Goal: Information Seeking & Learning: Learn about a topic

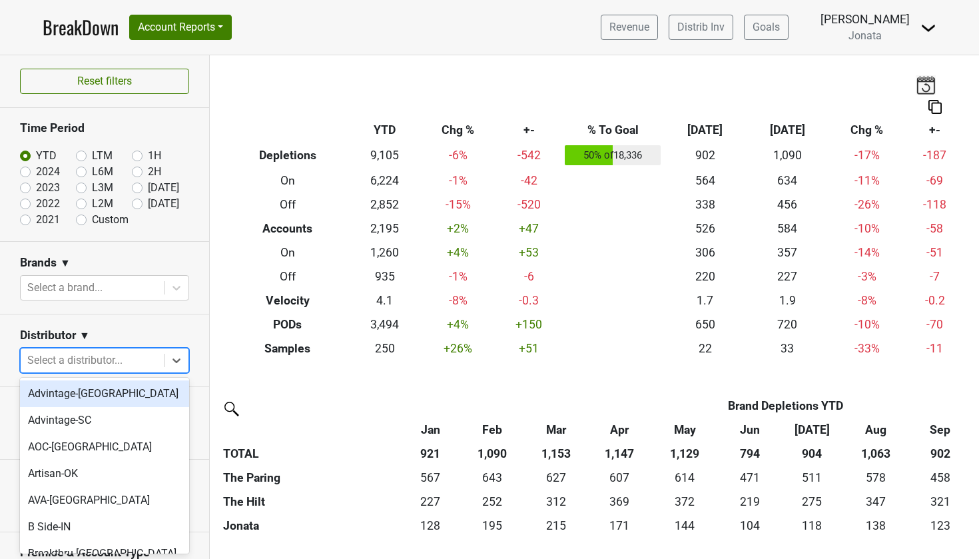
click at [97, 367] on div at bounding box center [92, 360] width 130 height 19
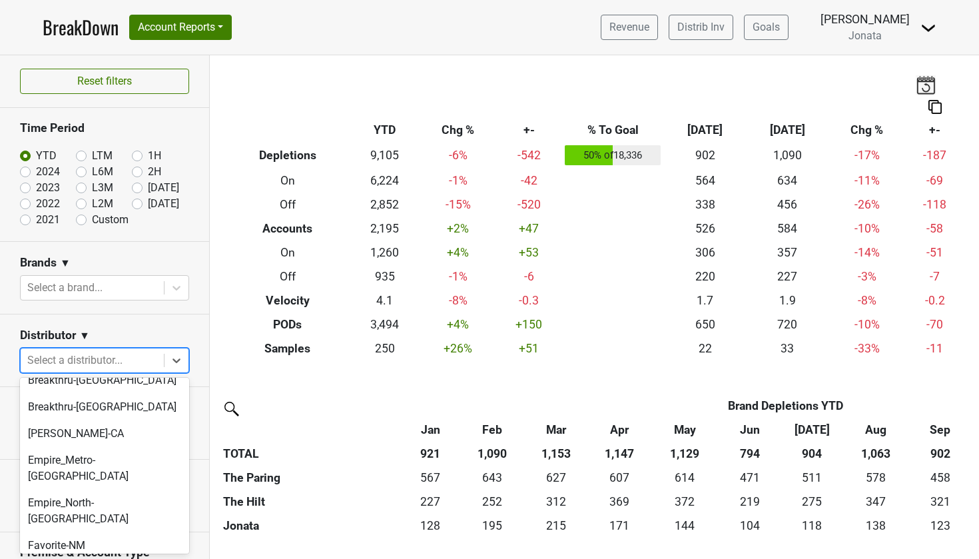
scroll to position [228, 0]
click at [83, 461] on div "Empire_Metro-NY" at bounding box center [104, 466] width 169 height 43
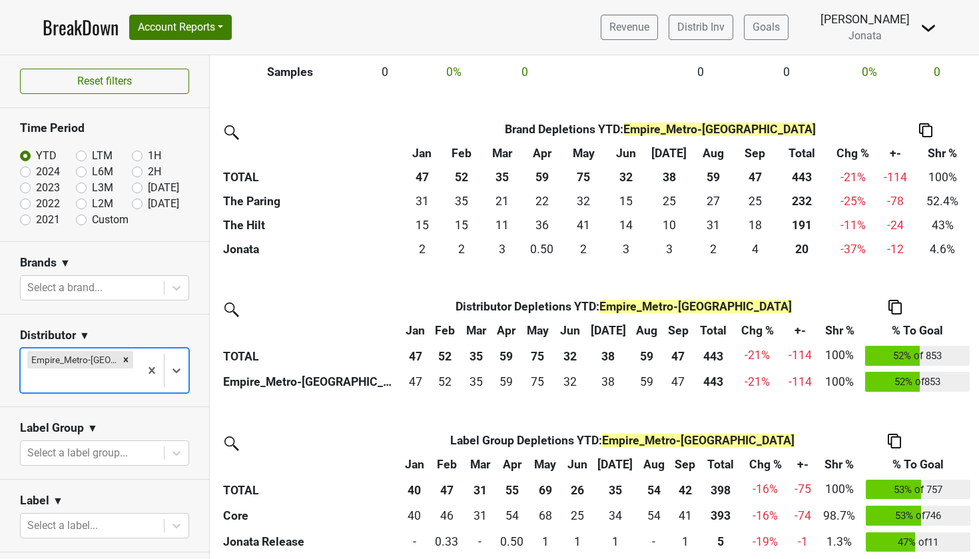
scroll to position [276, 0]
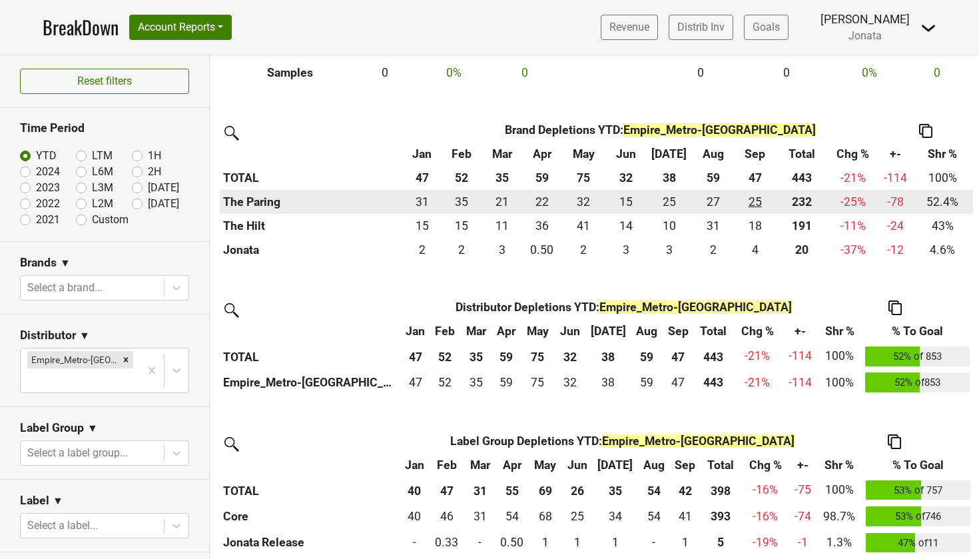
click at [754, 197] on div "25 25" at bounding box center [755, 201] width 35 height 17
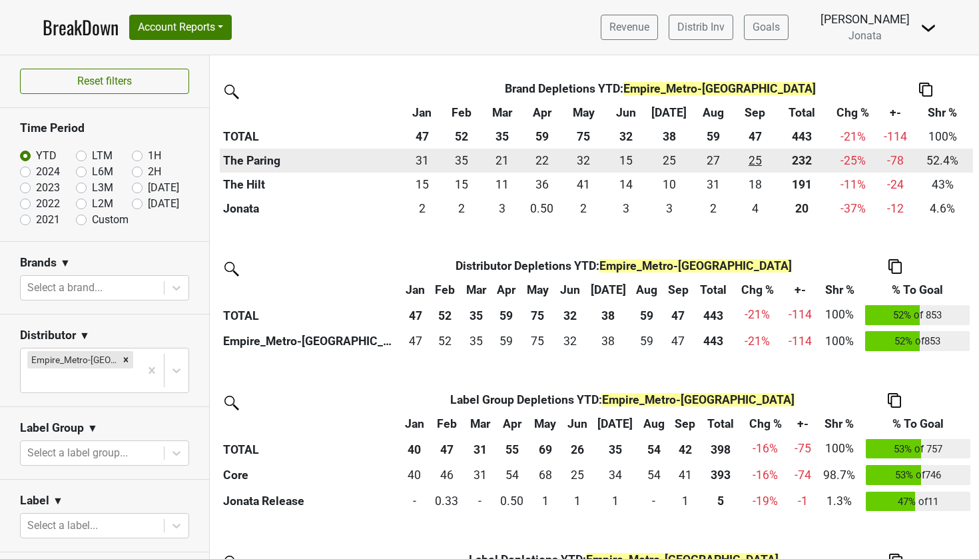
scroll to position [350, 0]
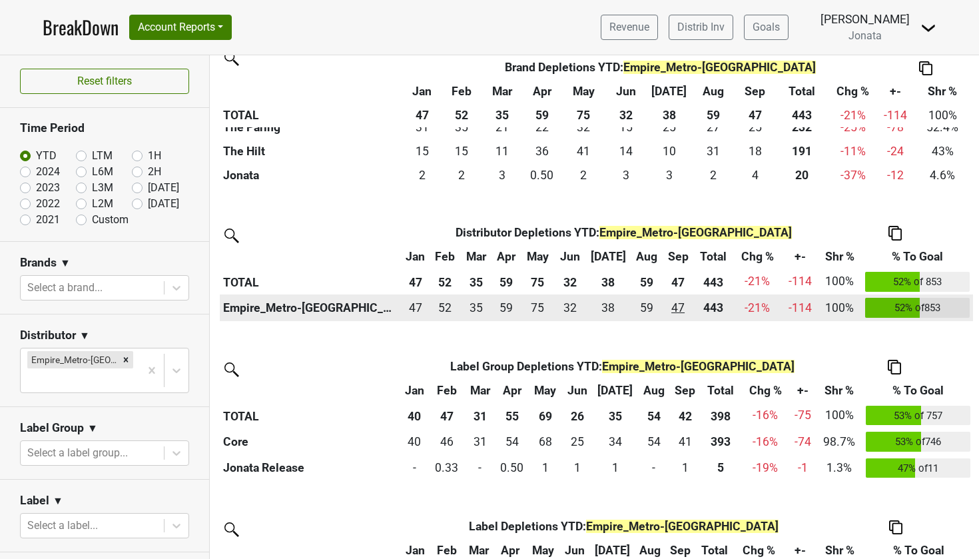
click at [670, 302] on div "46.5 47" at bounding box center [678, 307] width 24 height 17
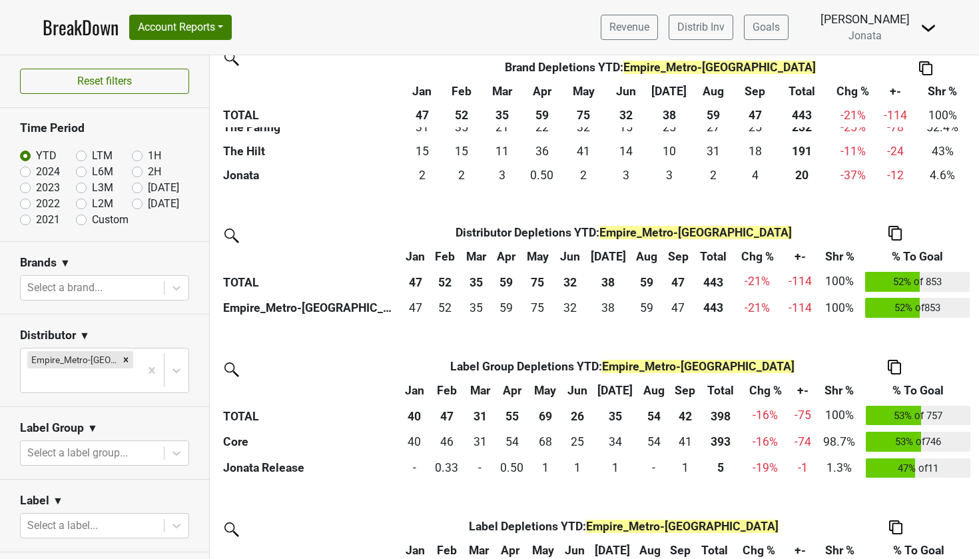
click at [92, 219] on label "Custom" at bounding box center [110, 220] width 37 height 16
click at [82, 219] on input "Custom" at bounding box center [102, 218] width 53 height 13
radio input "true"
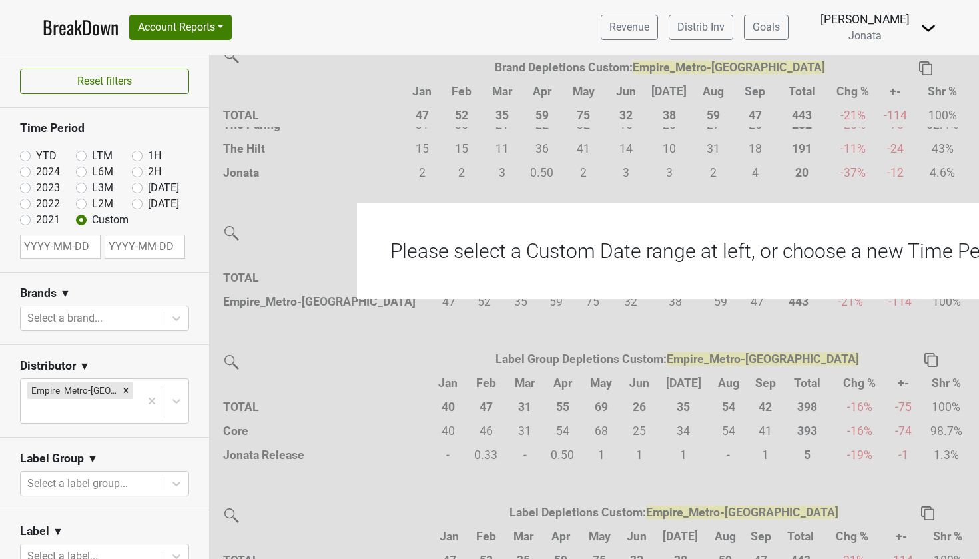
select select "9"
select select "2025"
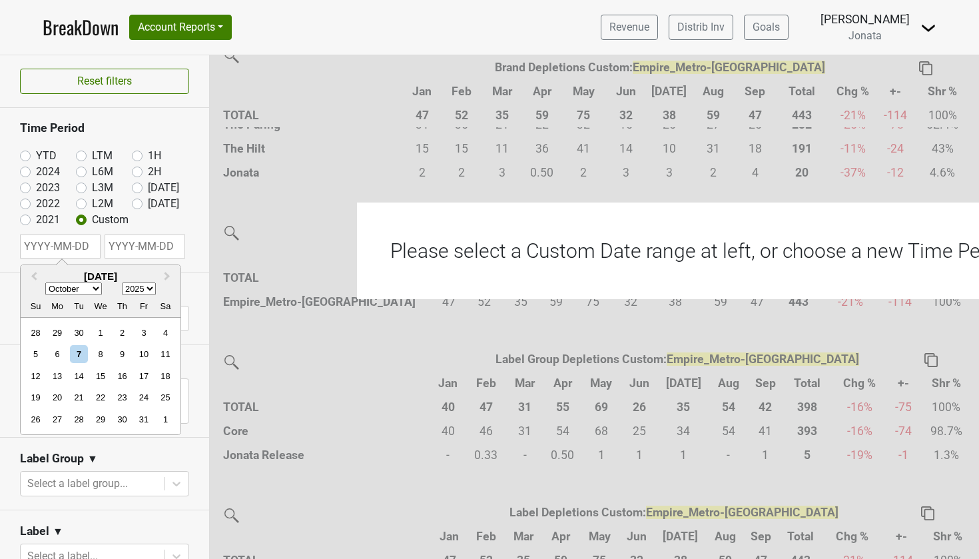
click at [71, 256] on input "text" at bounding box center [60, 246] width 81 height 24
click at [34, 277] on span "Previous Month" at bounding box center [34, 276] width 0 height 15
select select "7"
select select "2022"
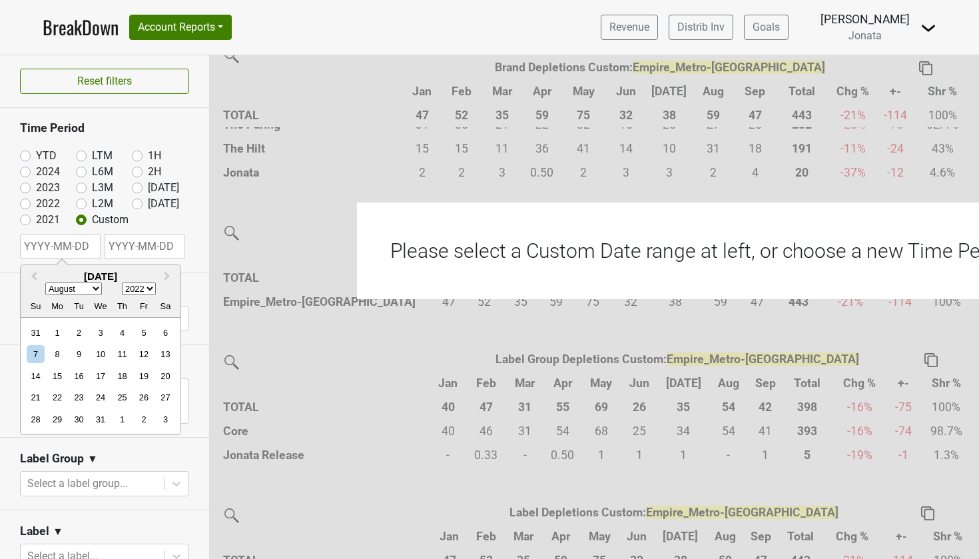
click at [77, 246] on input "text" at bounding box center [60, 246] width 81 height 24
click at [34, 278] on button "Previous Month" at bounding box center [32, 276] width 21 height 21
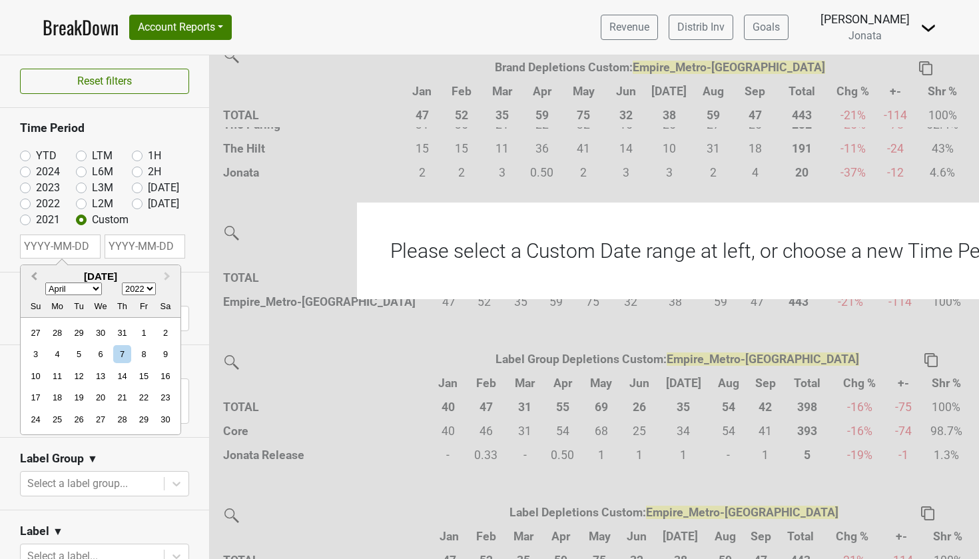
click at [34, 278] on button "Previous Month" at bounding box center [32, 276] width 21 height 21
select select "11"
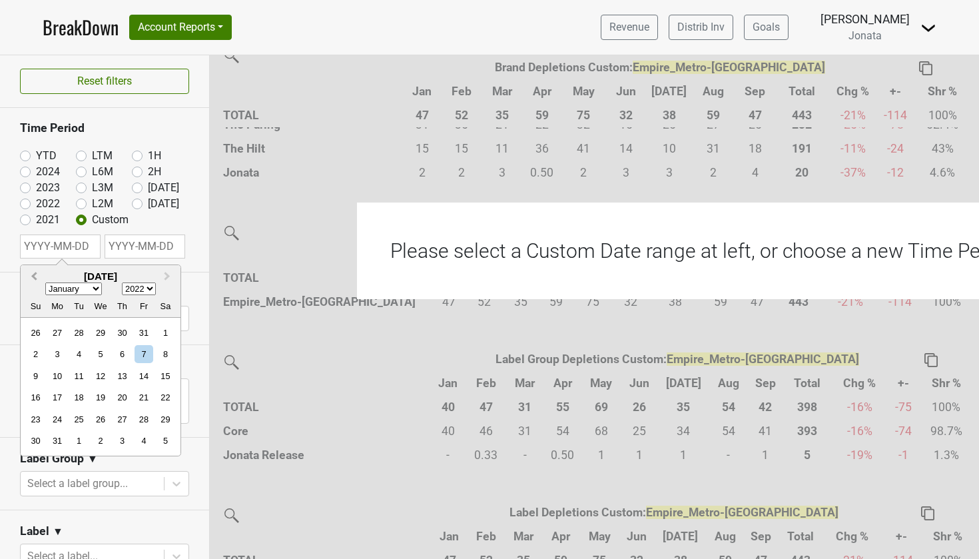
select select "2021"
click at [164, 418] on div "1" at bounding box center [165, 419] width 18 height 18
type input "2022-01-01"
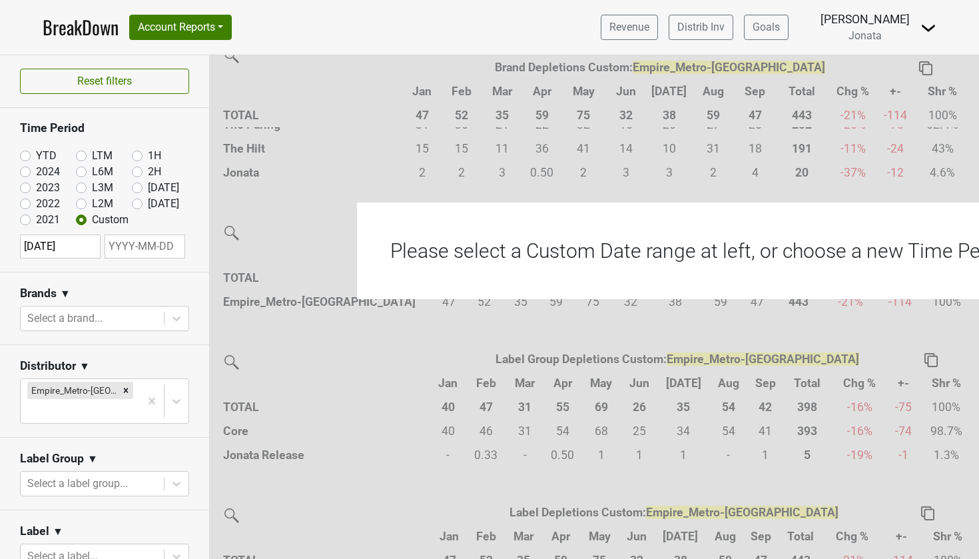
select select "9"
select select "2025"
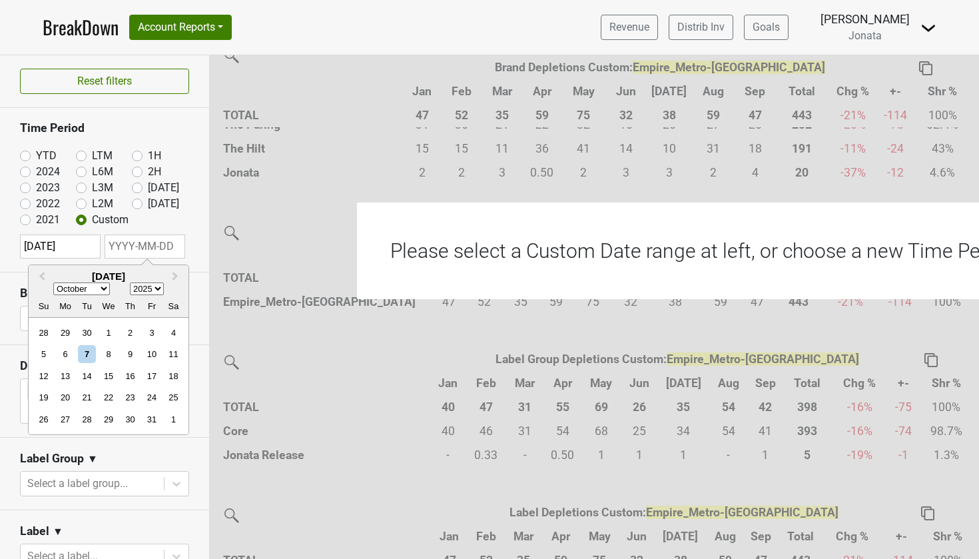
click at [142, 244] on input "text" at bounding box center [145, 246] width 81 height 24
click at [88, 346] on div "7" at bounding box center [87, 355] width 18 height 18
type input "2025-10-07"
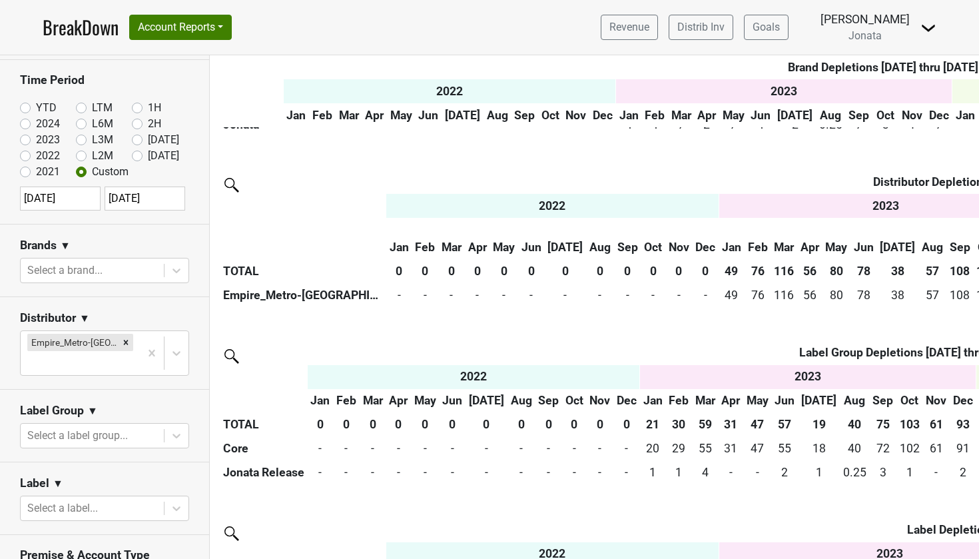
scroll to position [422, 0]
select select "2022"
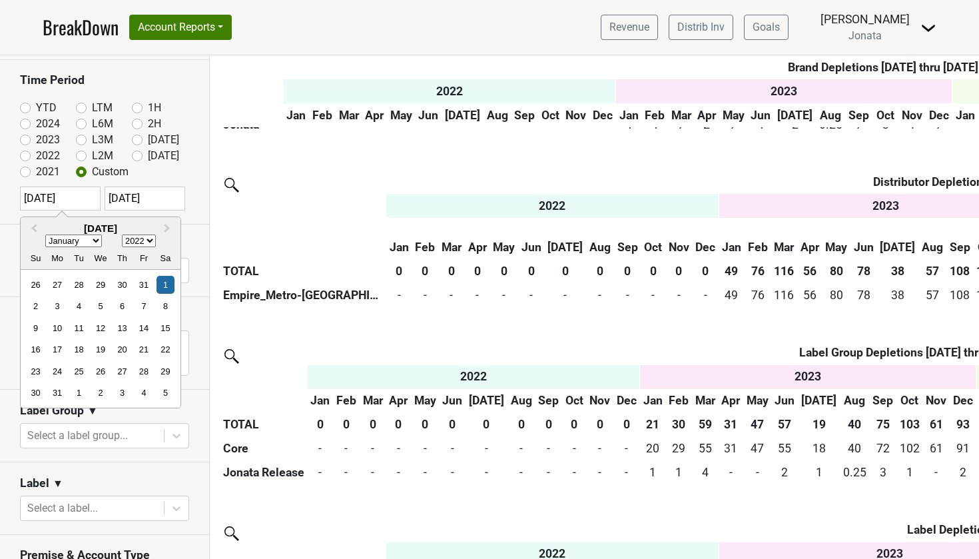
click at [47, 194] on input "2022-01-01" at bounding box center [60, 198] width 81 height 24
type input "2023-01-01"
select select "2023"
type input "2023-01-01"
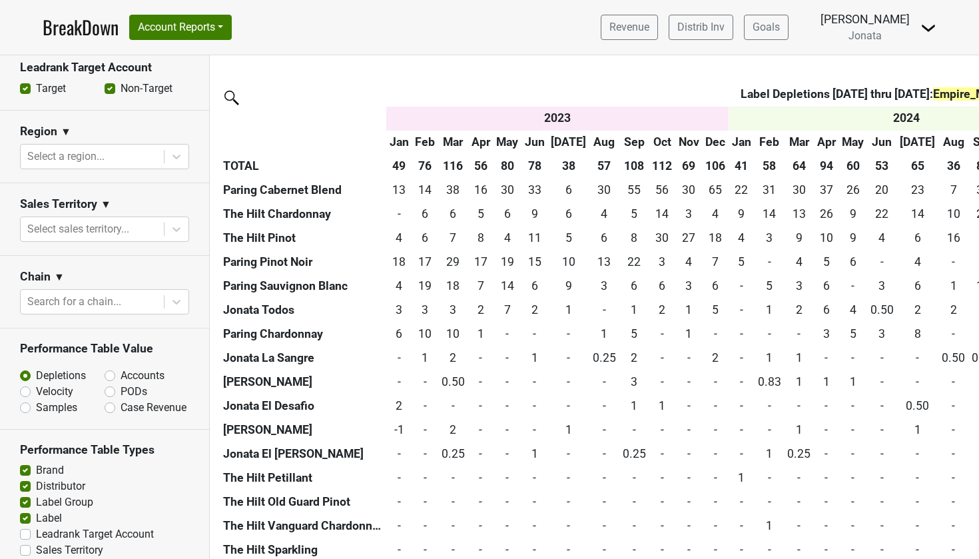
scroll to position [666, 0]
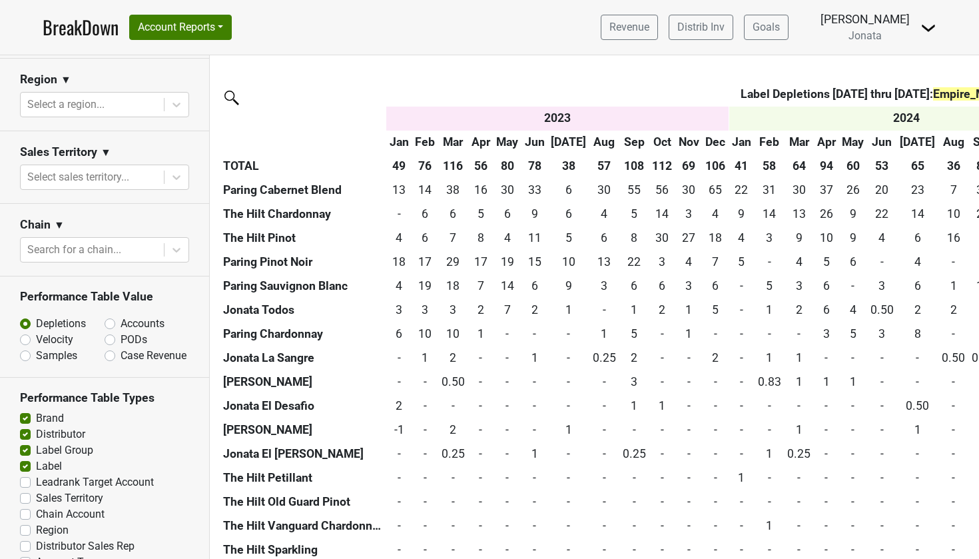
click at [121, 316] on label "Accounts" at bounding box center [143, 324] width 44 height 16
click at [110, 316] on input "Accounts" at bounding box center [145, 322] width 81 height 13
radio input "true"
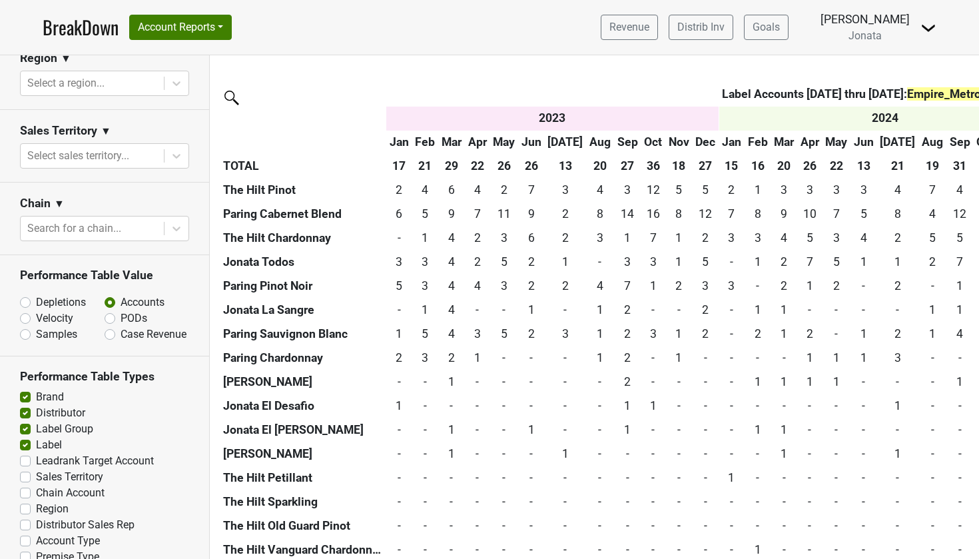
scroll to position [686, 0]
click at [36, 518] on label "Distributor Sales Rep" at bounding box center [85, 526] width 99 height 16
click at [26, 518] on input "Distributor Sales Rep" at bounding box center [25, 524] width 11 height 13
checkbox input "true"
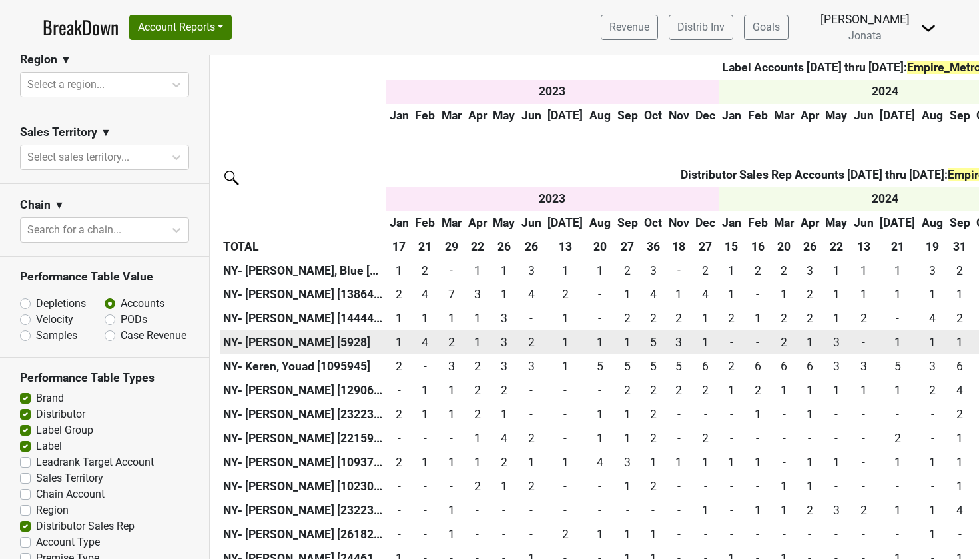
scroll to position [1285, 0]
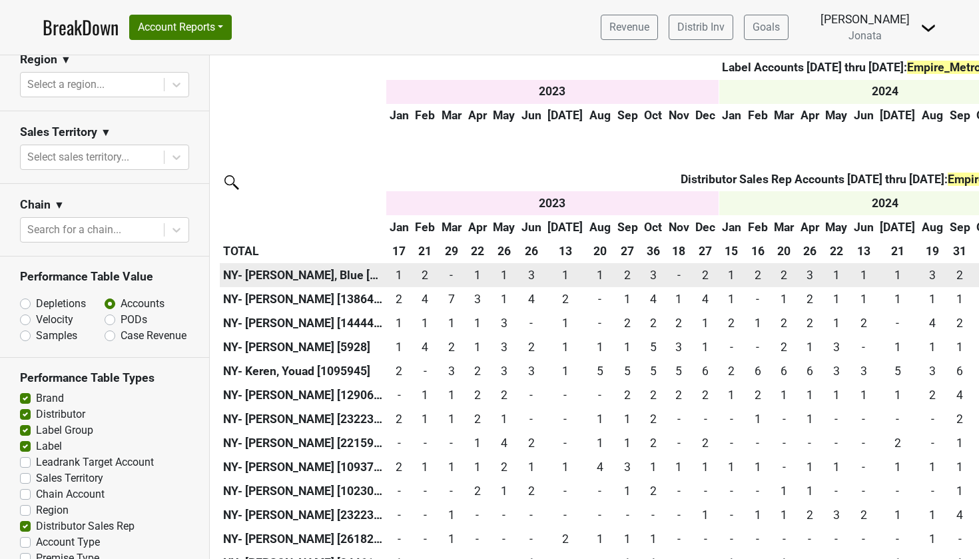
click at [281, 263] on th "NY- Pilkington, Blue [1286979]" at bounding box center [303, 275] width 166 height 24
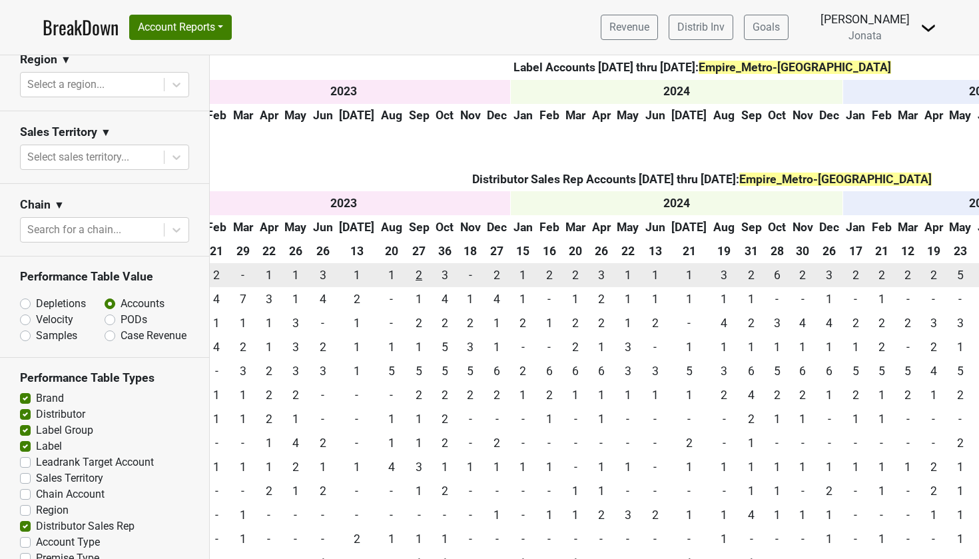
scroll to position [1285, 300]
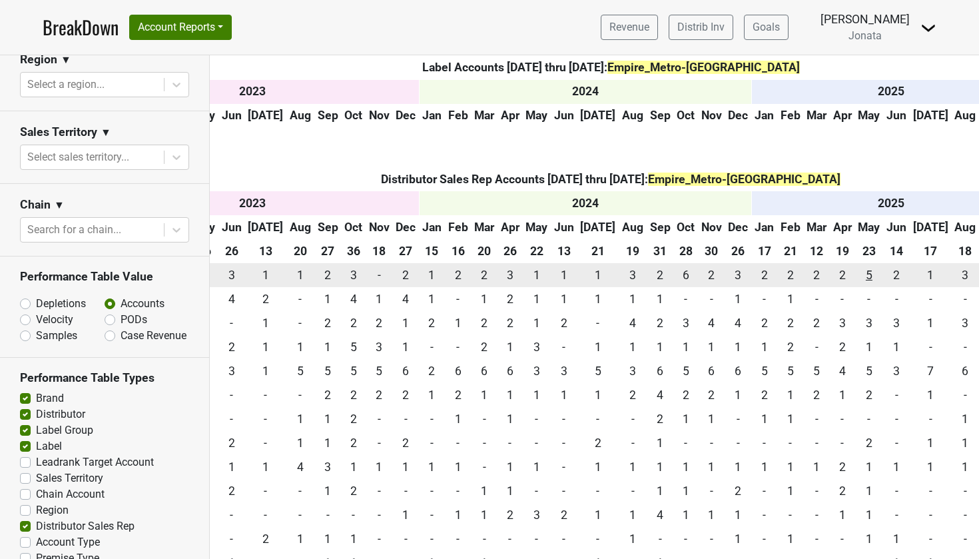
click at [858, 266] on div "5 5" at bounding box center [869, 274] width 22 height 17
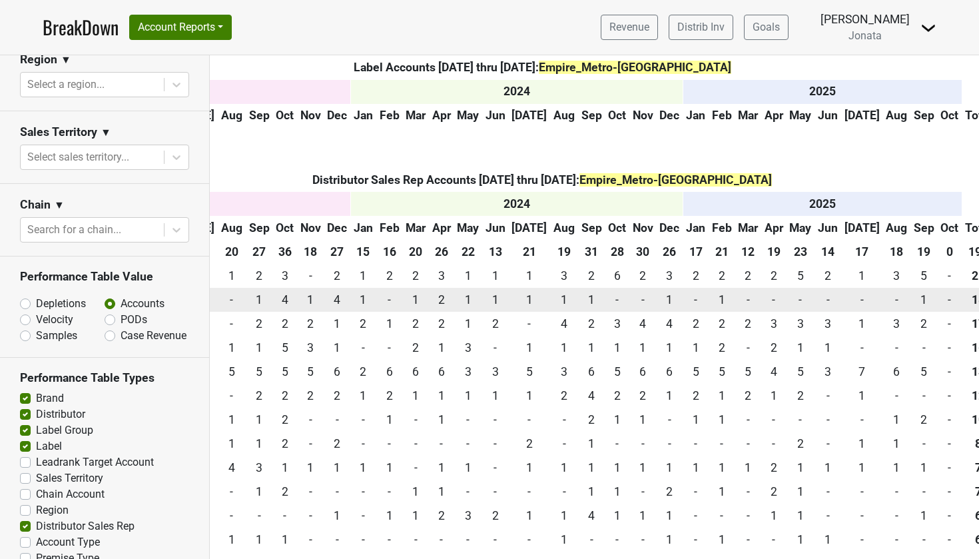
scroll to position [1284, 421]
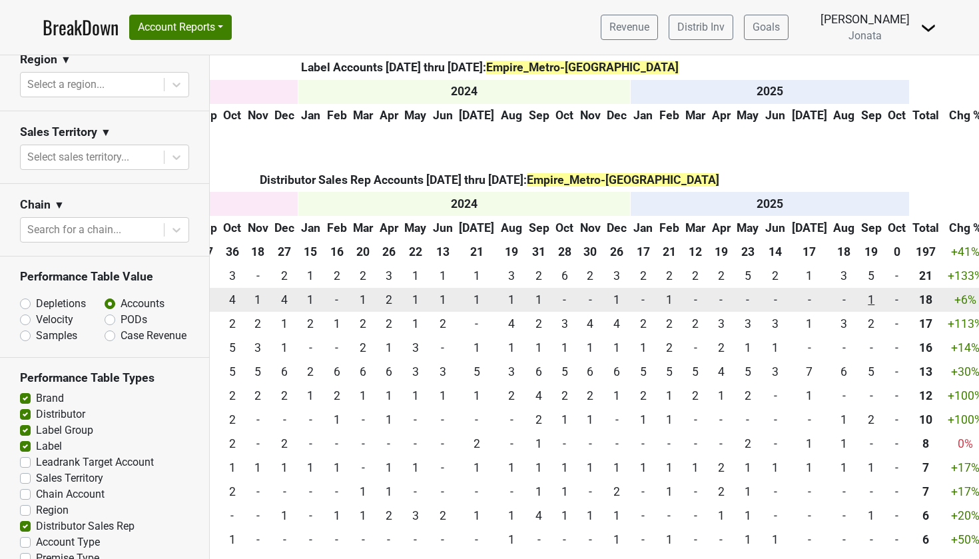
click at [861, 291] on div "1 1" at bounding box center [871, 299] width 21 height 17
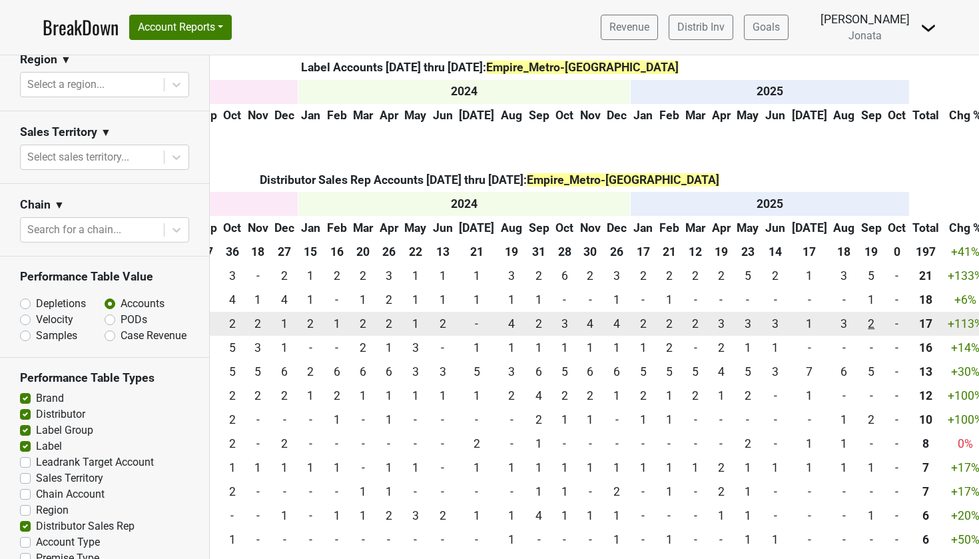
click at [861, 315] on div "2 2" at bounding box center [871, 323] width 21 height 17
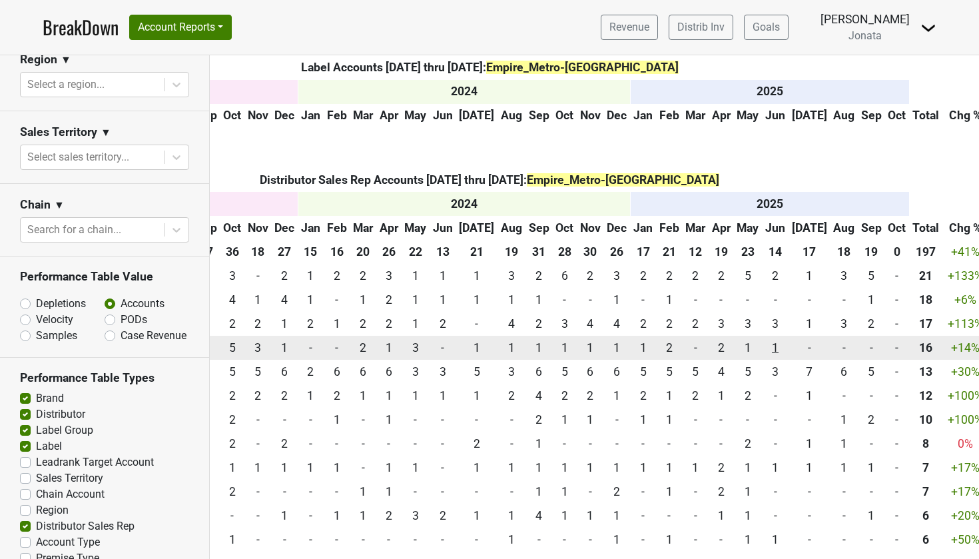
click at [765, 339] on div "1 1" at bounding box center [775, 347] width 20 height 17
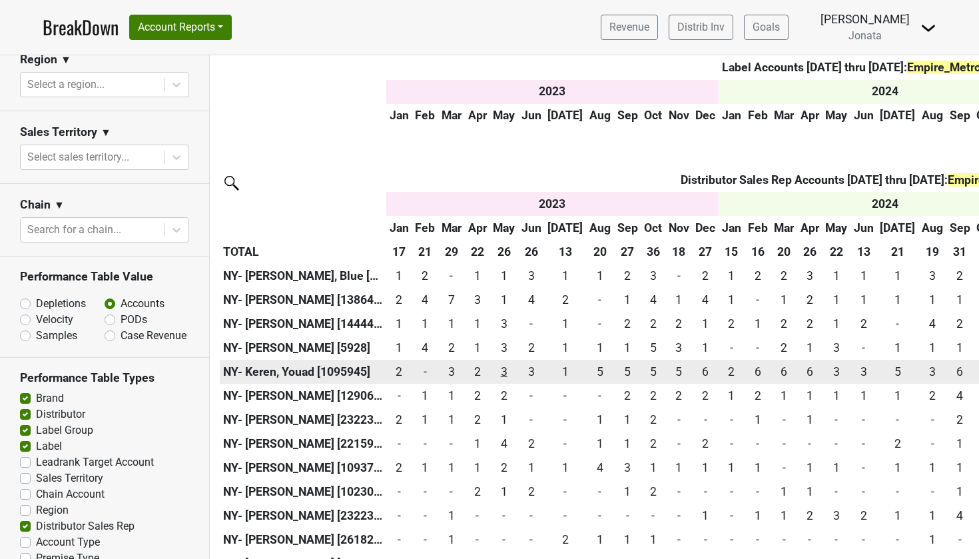
scroll to position [1284, 0]
click at [400, 363] on div "2 2" at bounding box center [399, 371] width 19 height 17
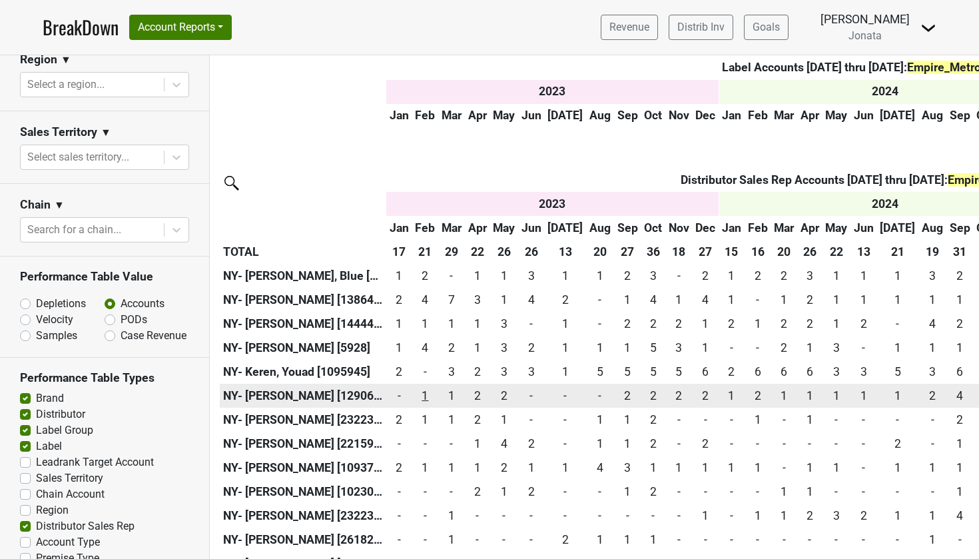
click at [425, 387] on div "1 1" at bounding box center [425, 395] width 20 height 17
click at [430, 387] on div "1 1" at bounding box center [425, 395] width 20 height 17
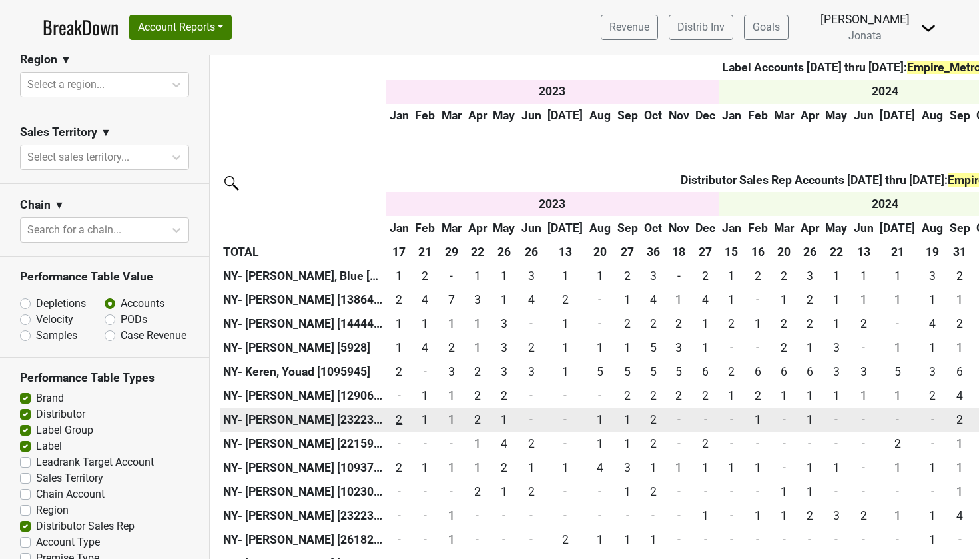
click at [400, 411] on div "2 2" at bounding box center [399, 419] width 19 height 17
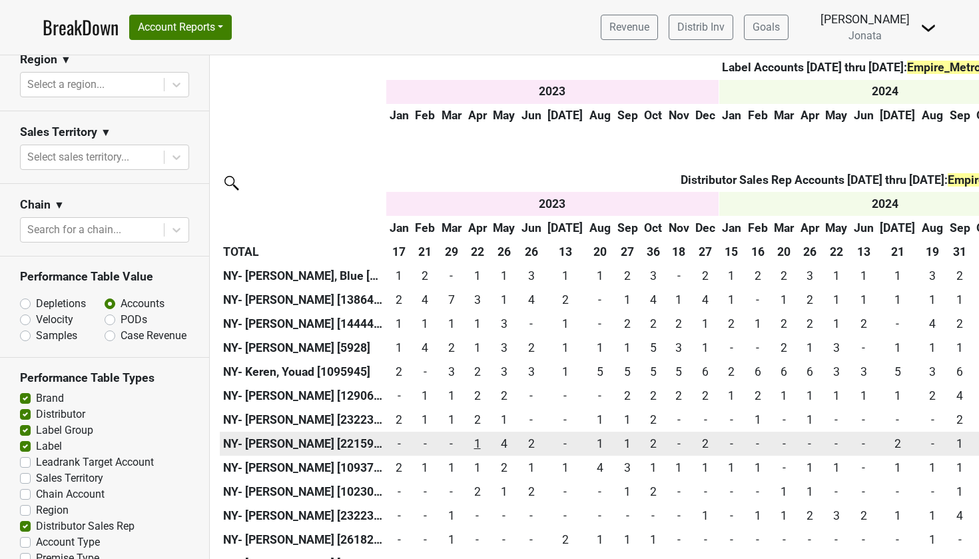
click at [481, 435] on div "1 1" at bounding box center [477, 443] width 19 height 17
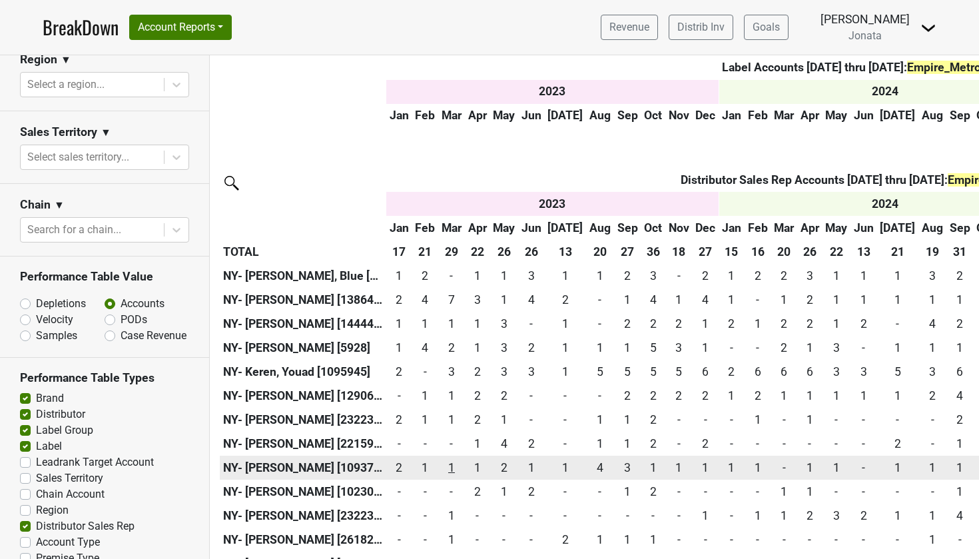
click at [450, 459] on div "1 1" at bounding box center [451, 467] width 20 height 17
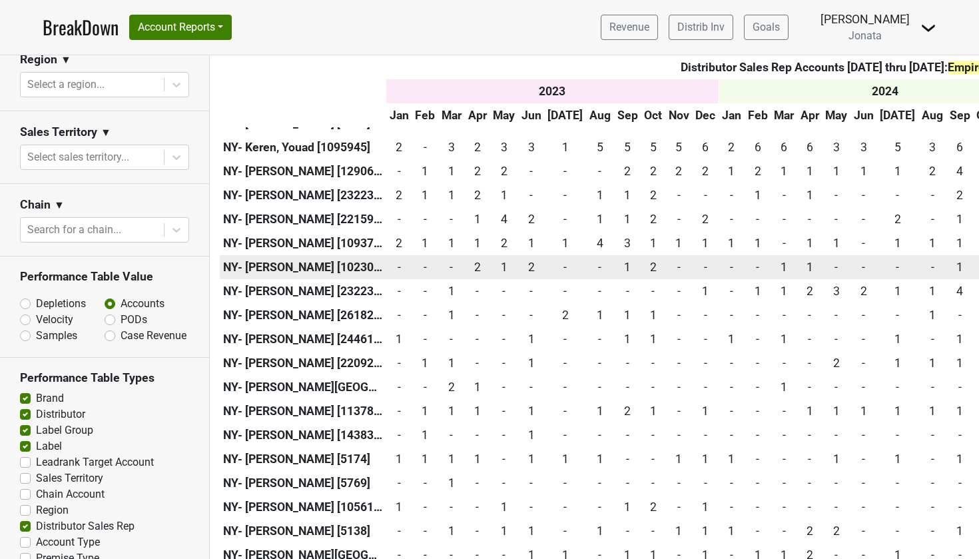
scroll to position [1532, 0]
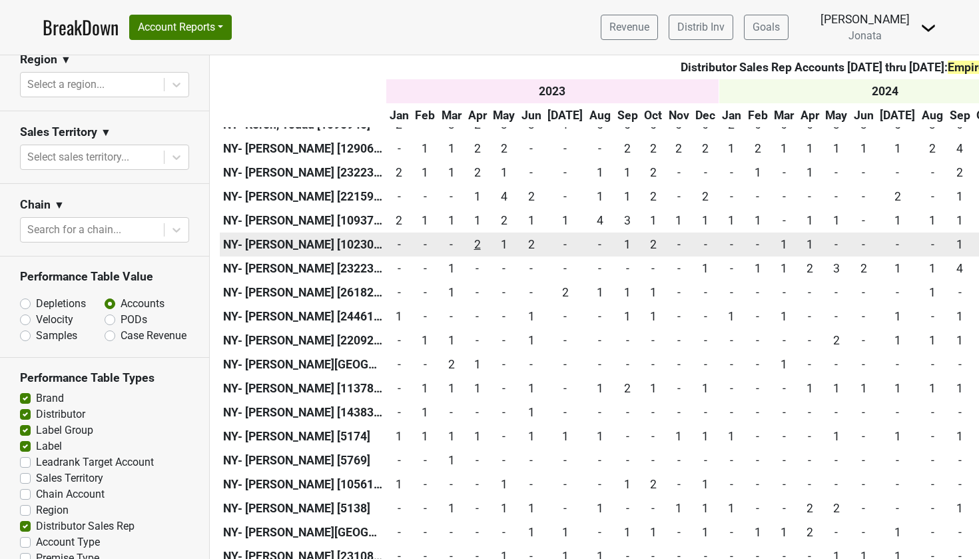
click at [483, 236] on div "2 2" at bounding box center [477, 244] width 19 height 17
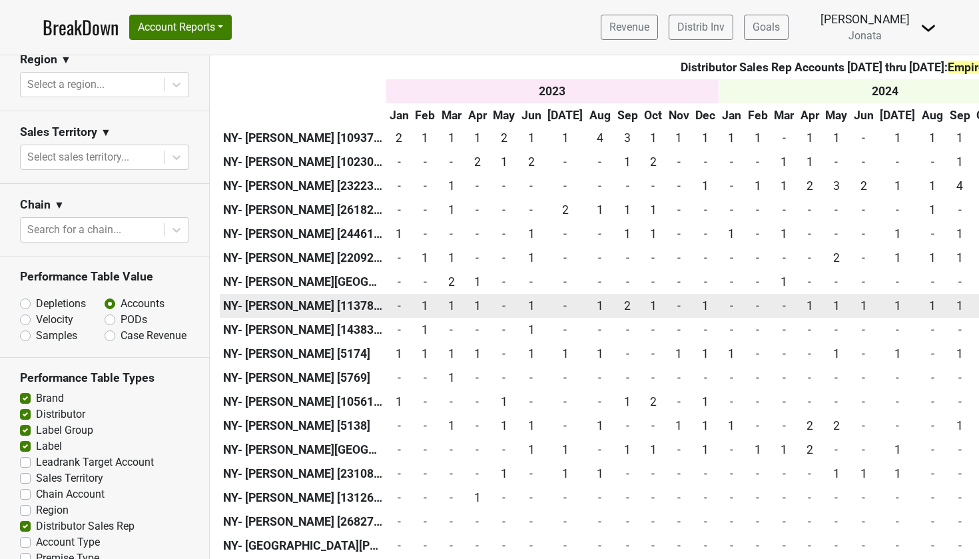
scroll to position [1615, 0]
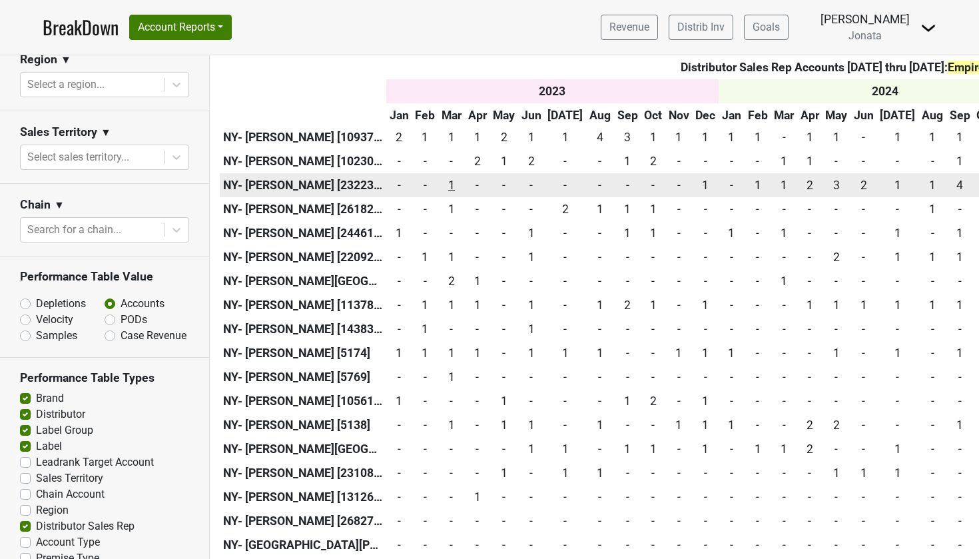
click at [451, 176] on div "1 1" at bounding box center [451, 184] width 20 height 17
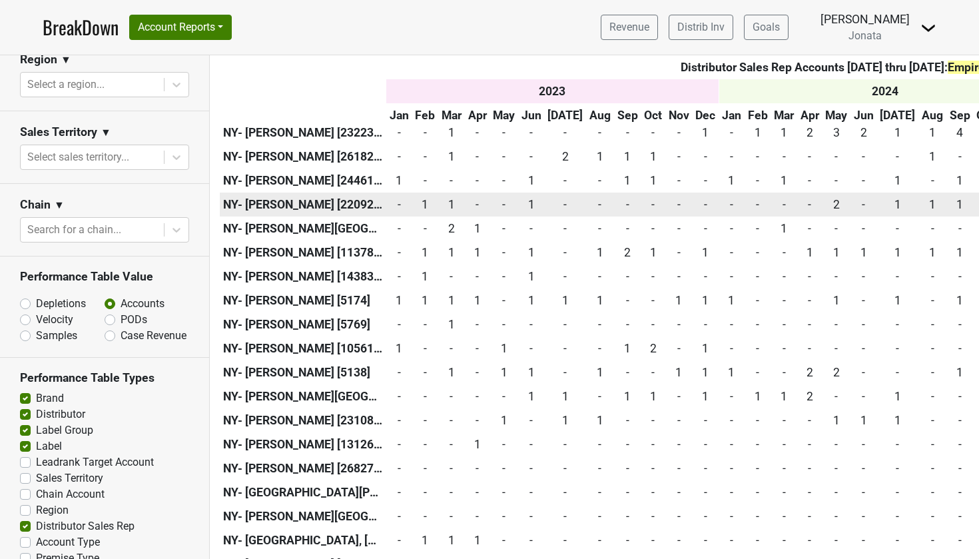
scroll to position [1669, 0]
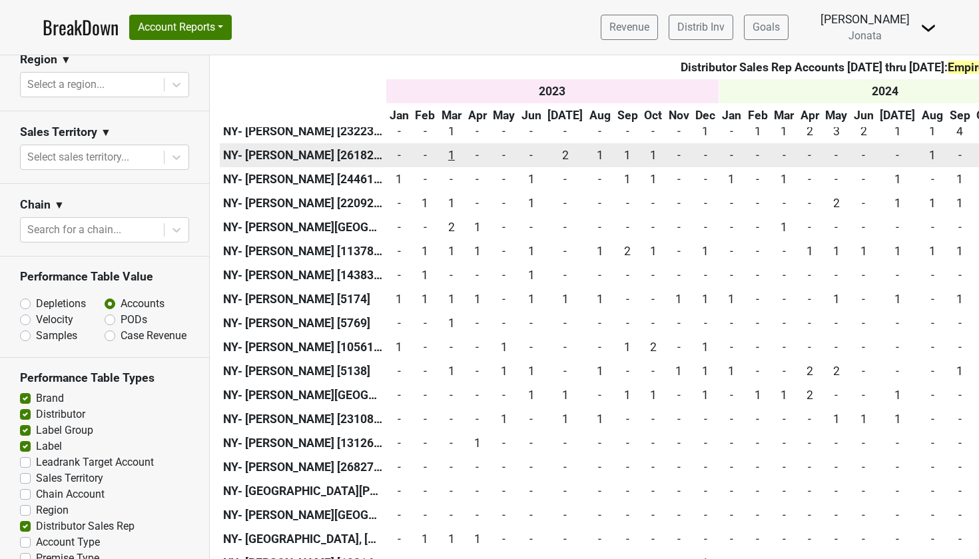
click at [455, 146] on div "1 1" at bounding box center [451, 154] width 20 height 17
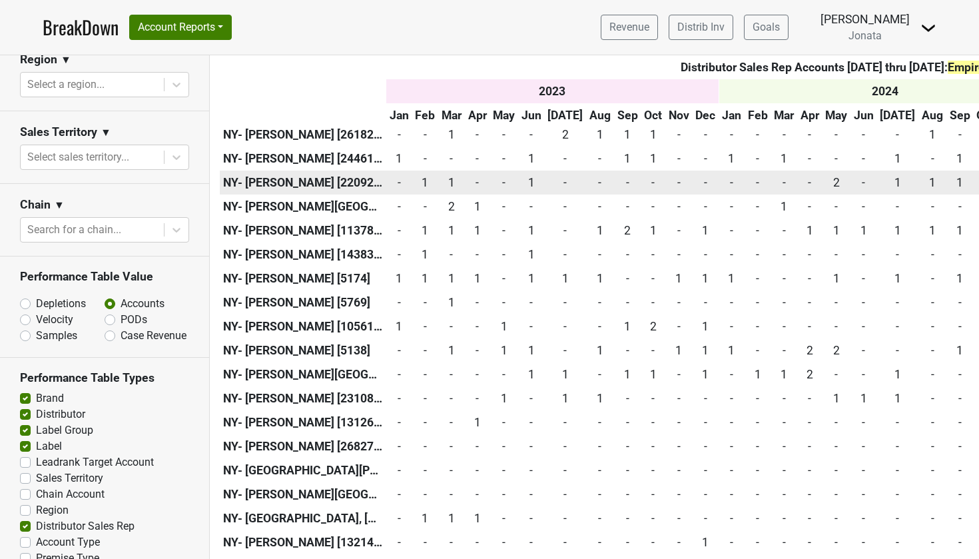
scroll to position [1698, 0]
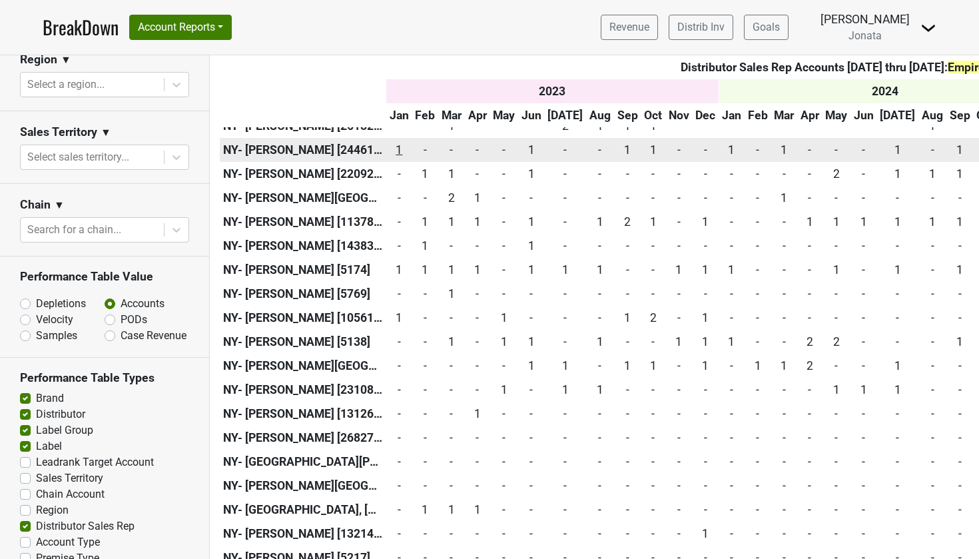
click at [400, 141] on div "1 1" at bounding box center [399, 149] width 19 height 17
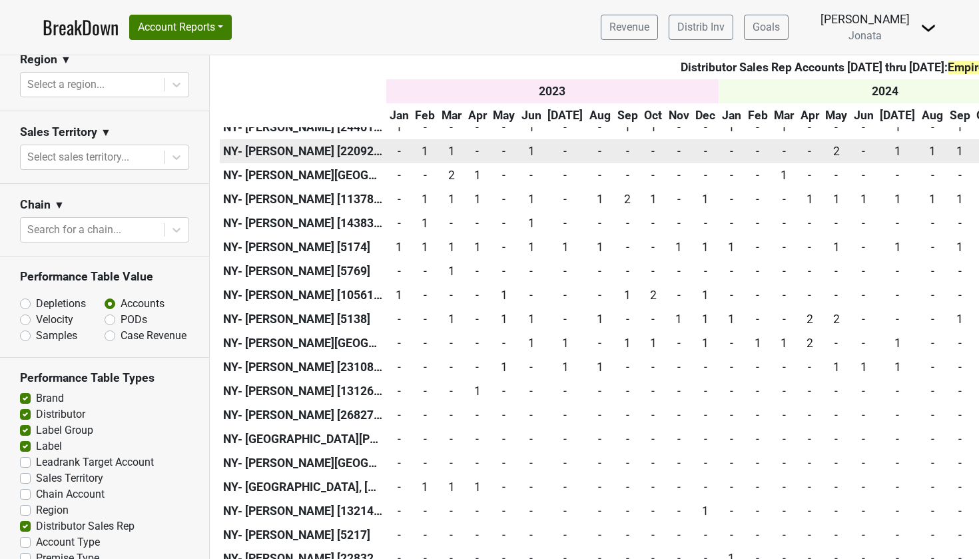
scroll to position [1725, 0]
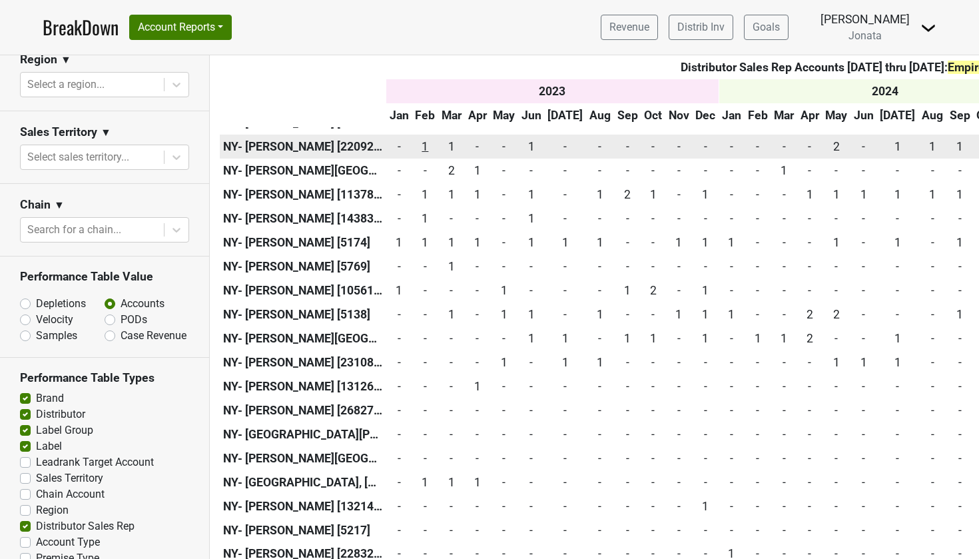
click at [428, 138] on div "1 1" at bounding box center [425, 146] width 20 height 17
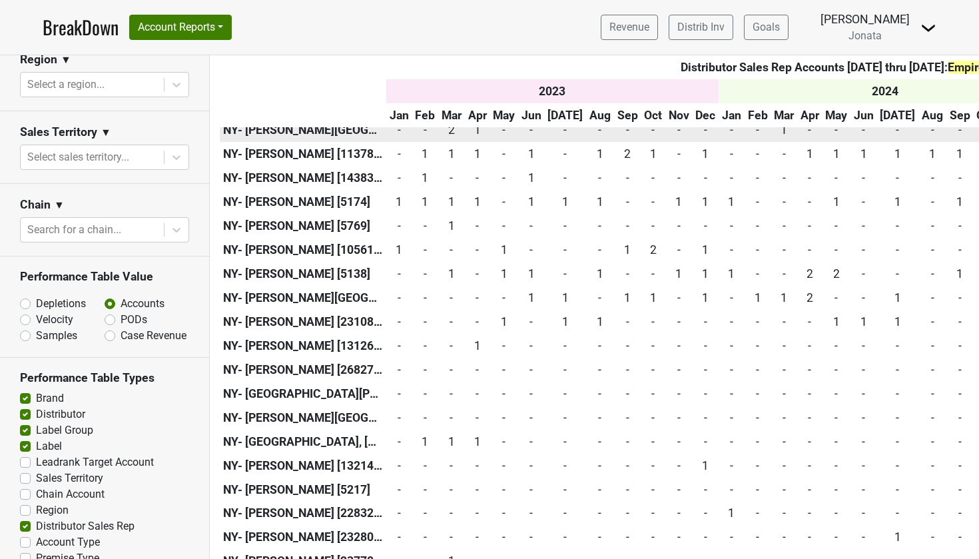
scroll to position [1767, 0]
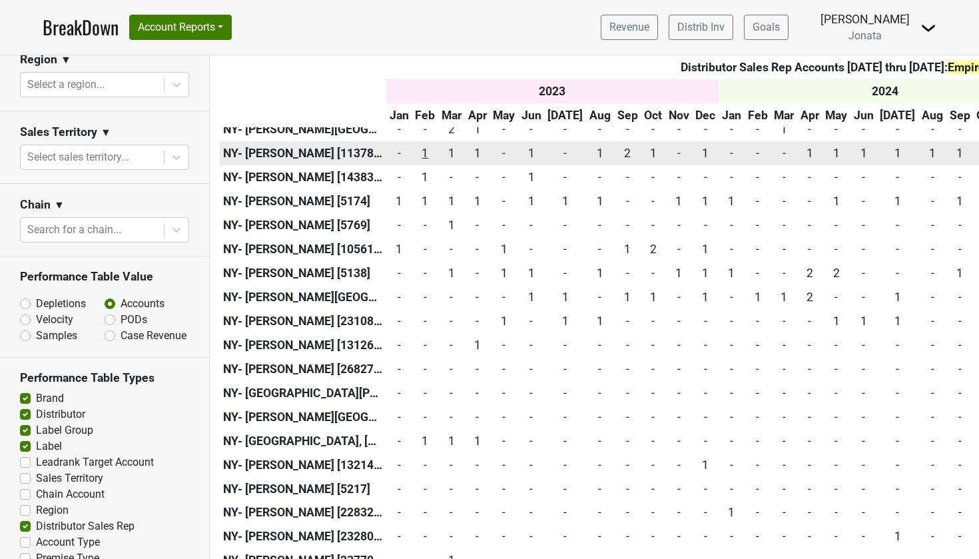
click at [430, 144] on div "1 1" at bounding box center [425, 152] width 20 height 17
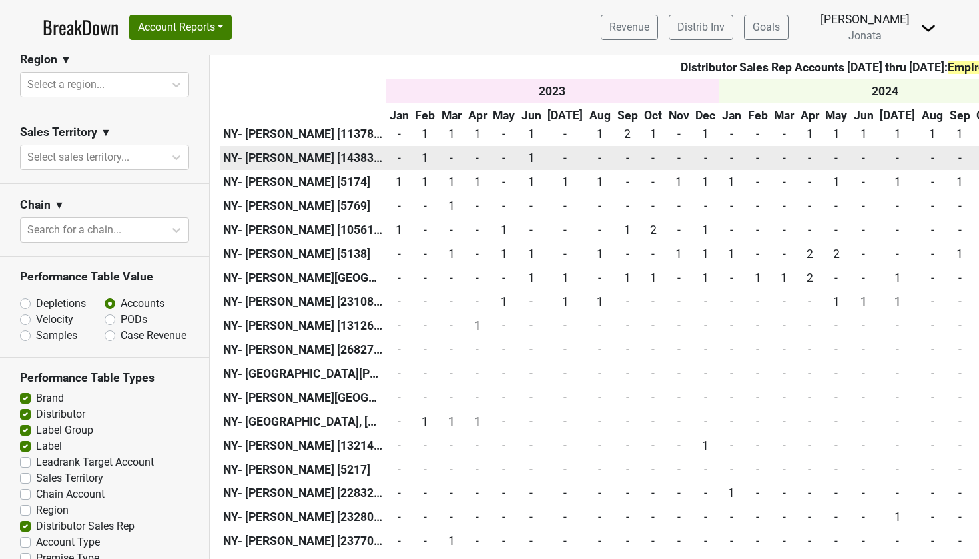
scroll to position [1790, 0]
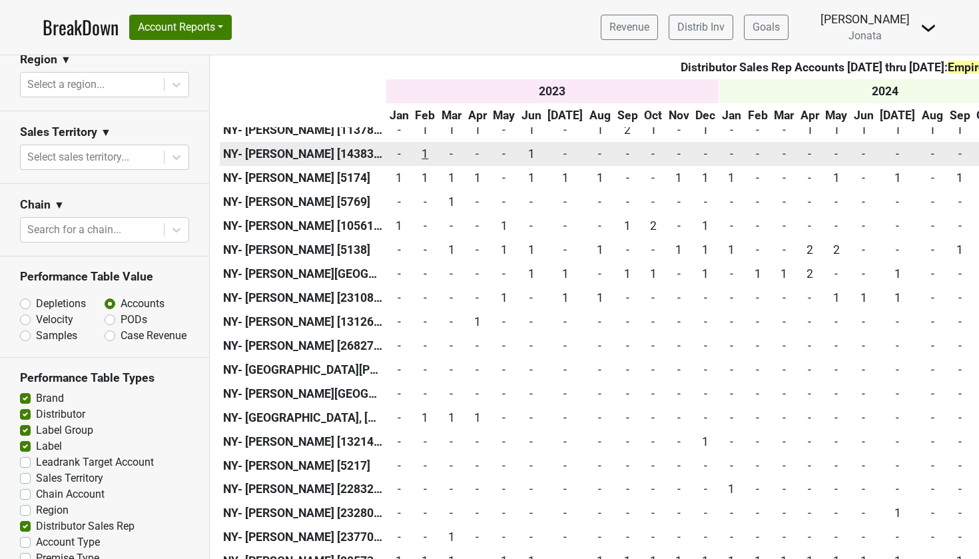
click at [428, 145] on div "1 1" at bounding box center [425, 153] width 20 height 17
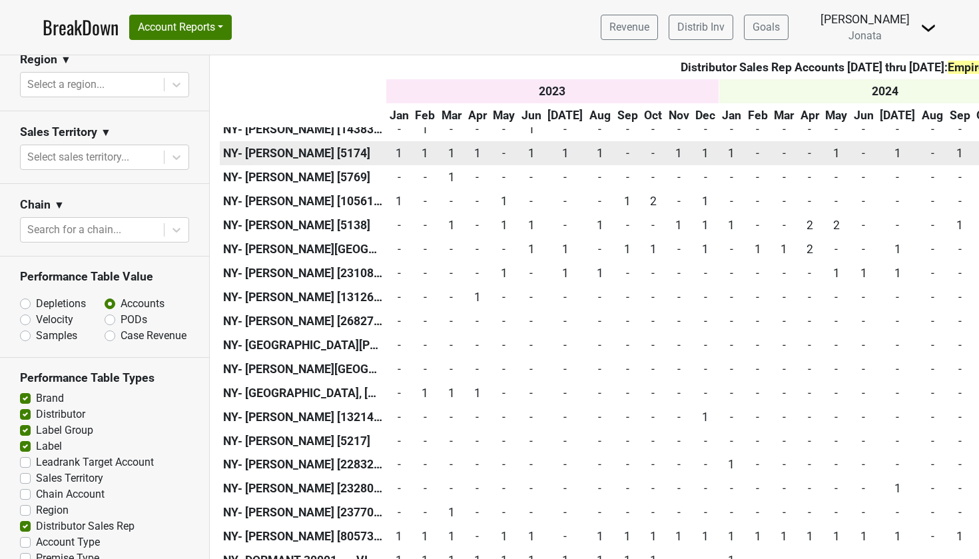
scroll to position [1815, 0]
click at [398, 144] on div "1 1" at bounding box center [399, 152] width 19 height 17
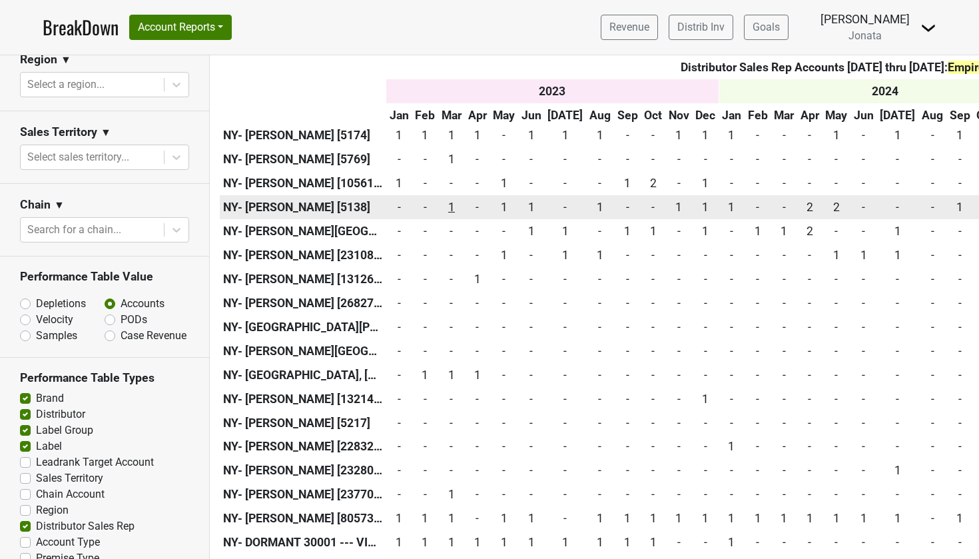
scroll to position [1837, 0]
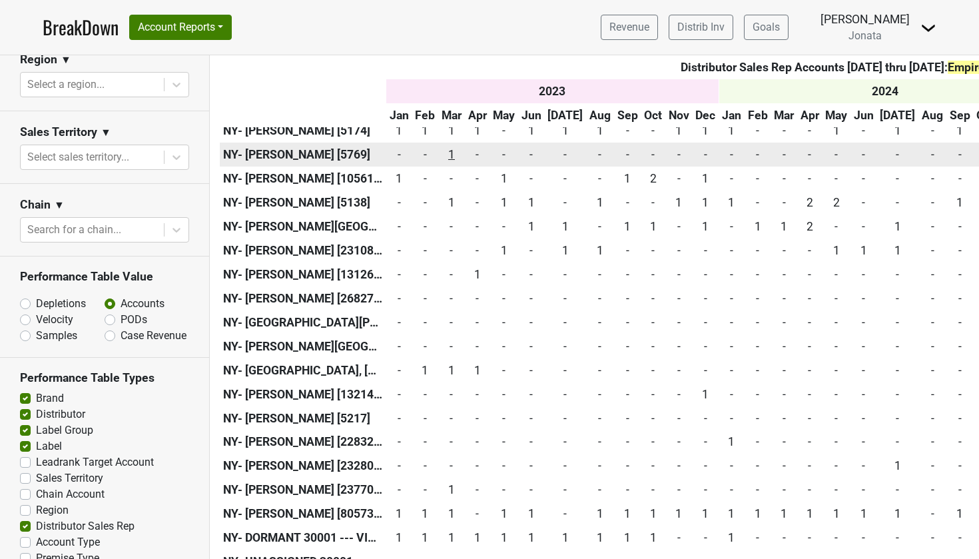
click at [454, 146] on div "1 1" at bounding box center [451, 154] width 20 height 17
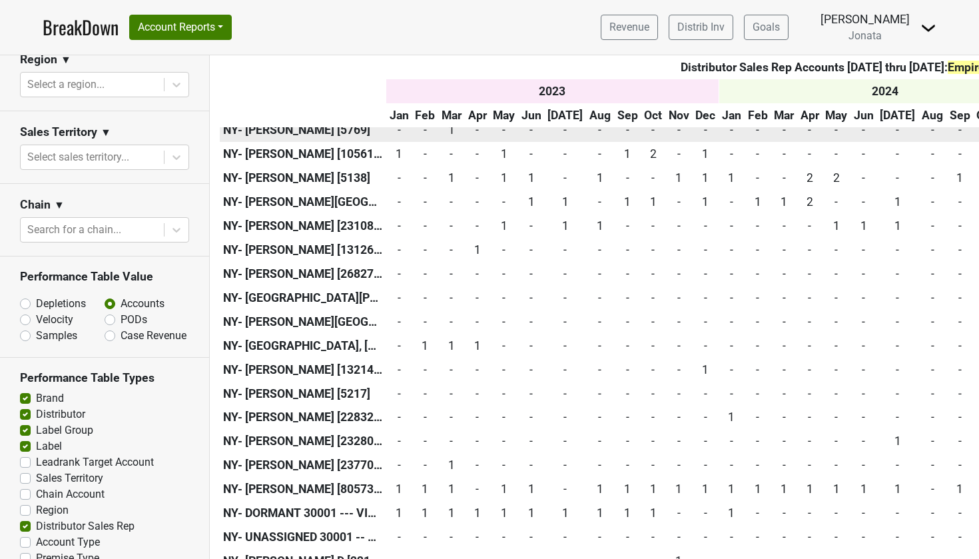
scroll to position [1863, 0]
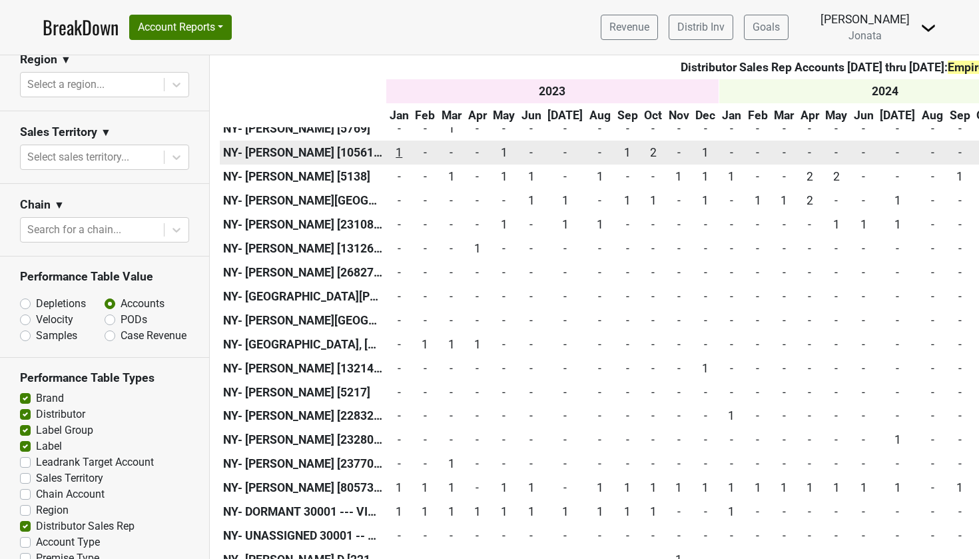
click at [398, 144] on div "1 1" at bounding box center [399, 152] width 19 height 17
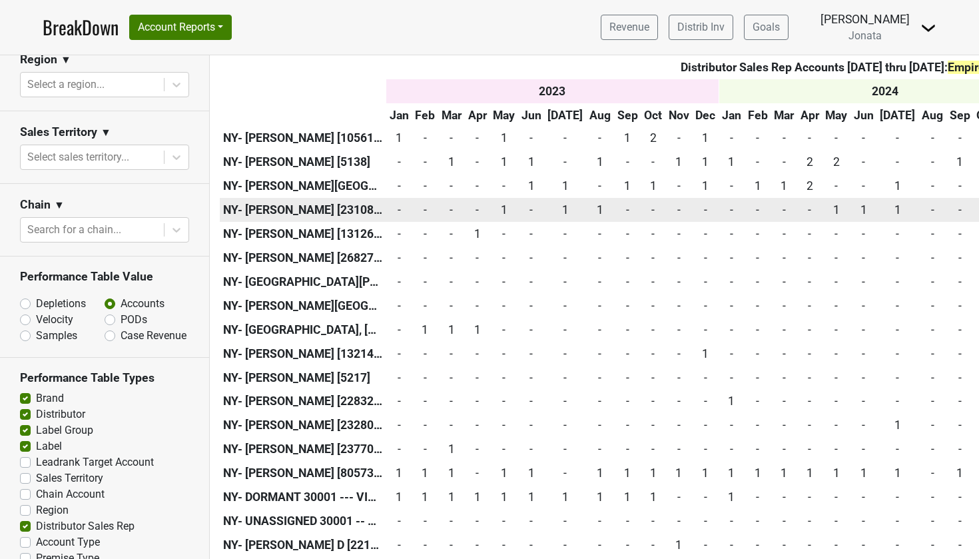
scroll to position [1884, 0]
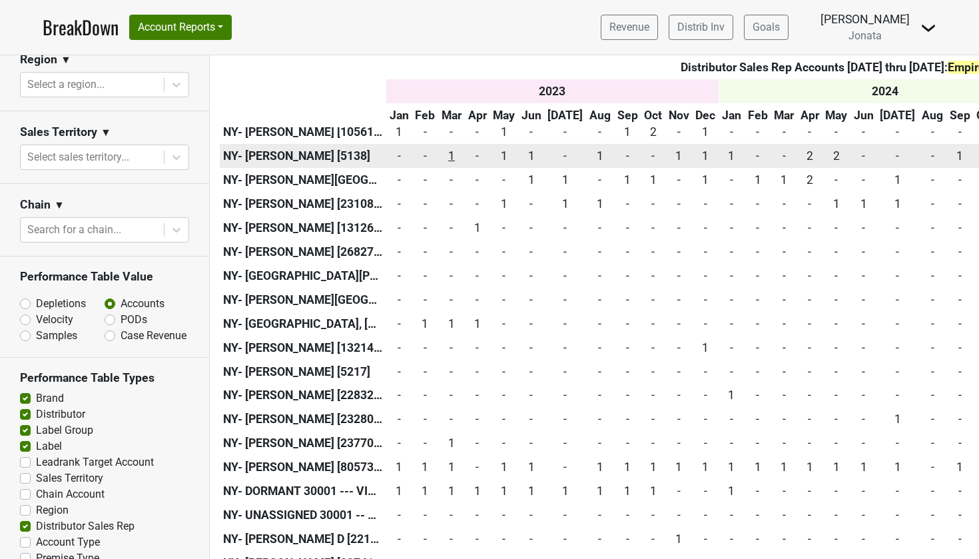
click at [454, 147] on div "1 1" at bounding box center [451, 155] width 20 height 17
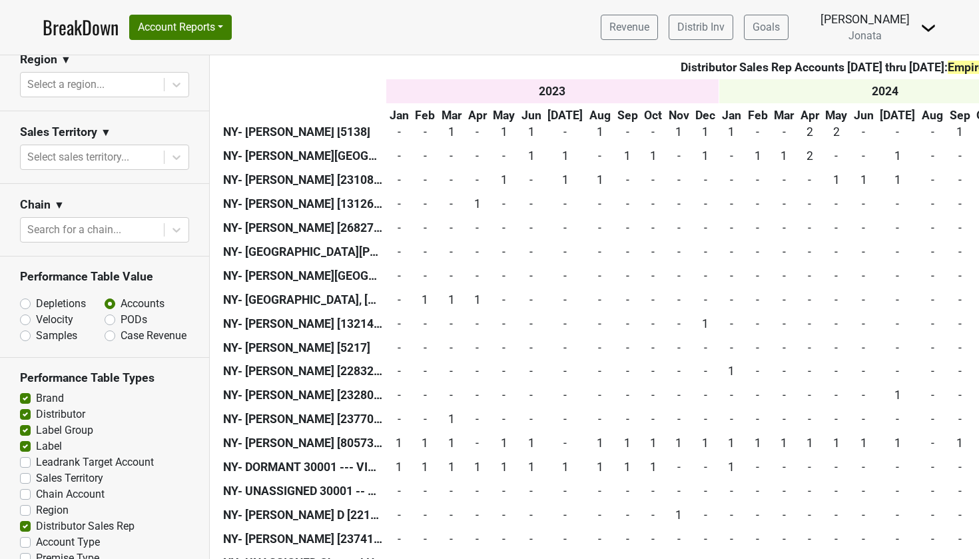
scroll to position [1912, 0]
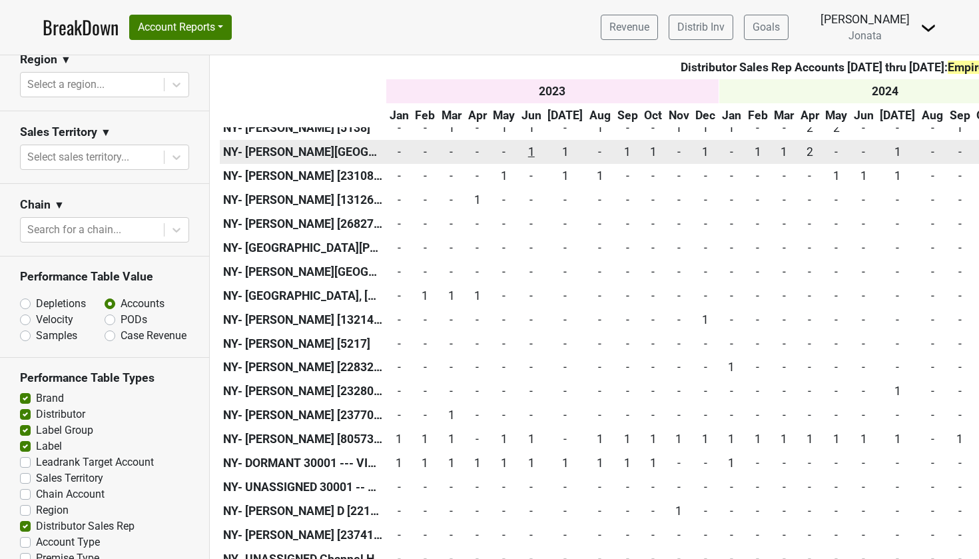
click at [541, 143] on div "1 1" at bounding box center [531, 151] width 20 height 17
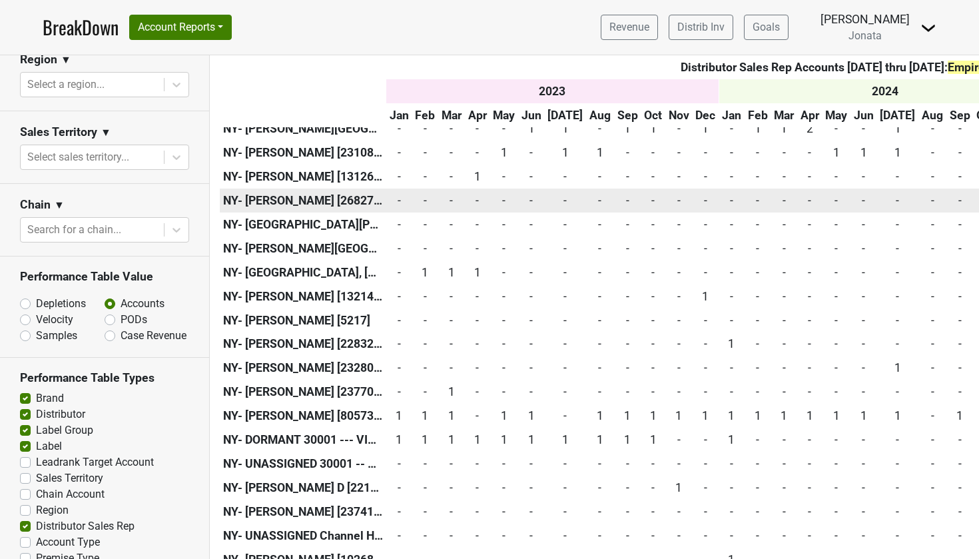
scroll to position [1936, 0]
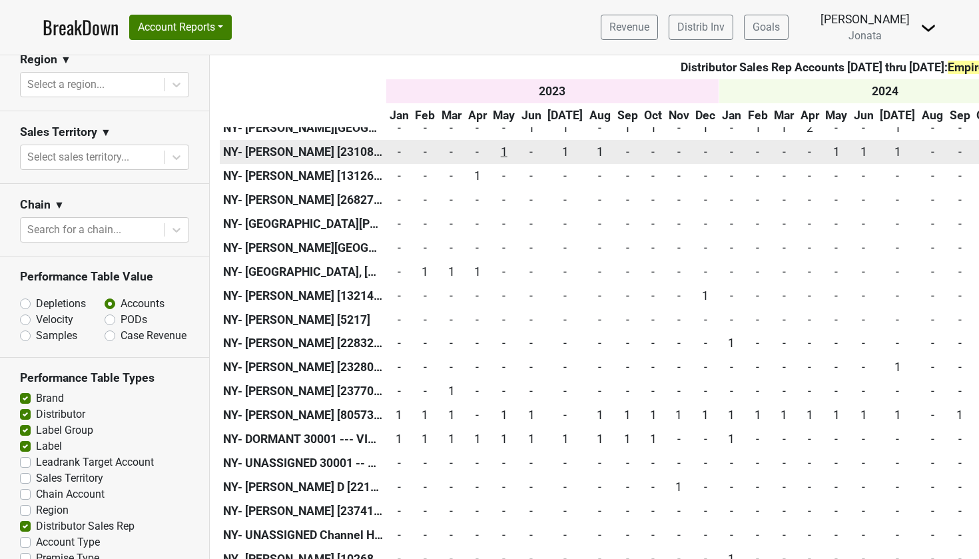
click at [505, 143] on div "1 1" at bounding box center [504, 151] width 22 height 17
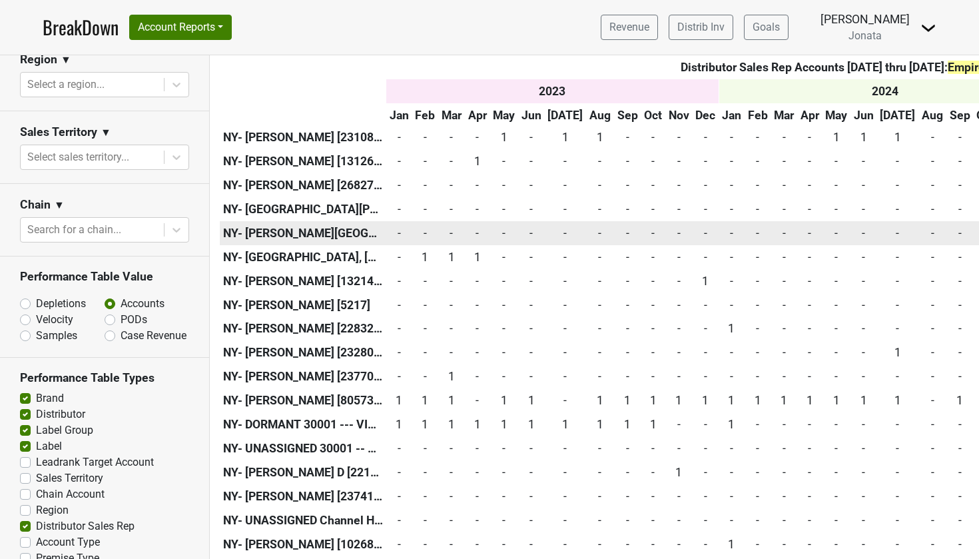
scroll to position [1958, 0]
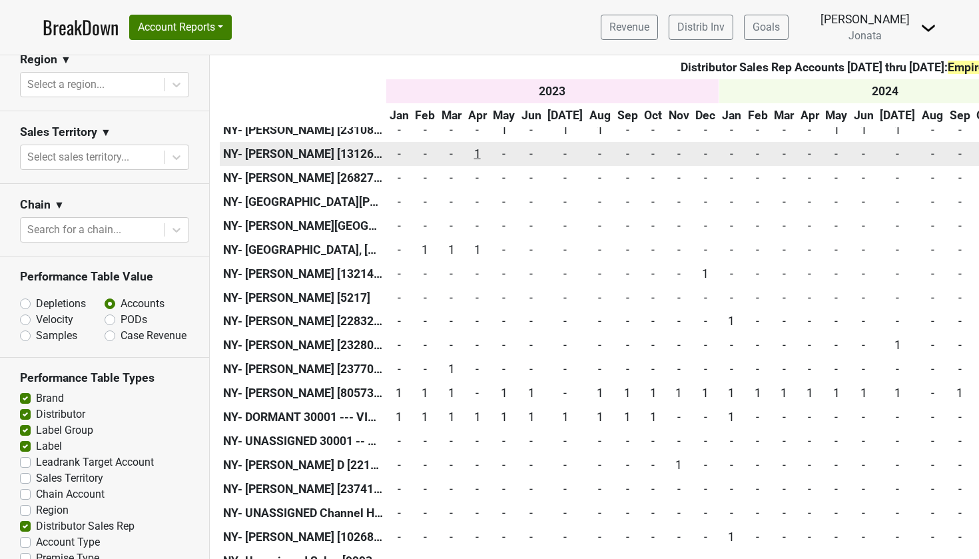
click at [478, 145] on div "1 1" at bounding box center [477, 153] width 19 height 17
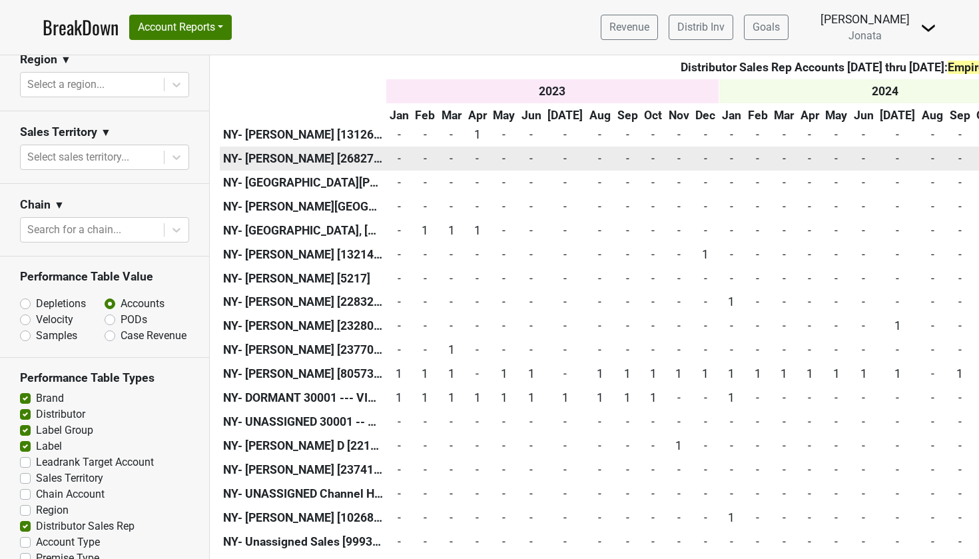
scroll to position [1977, 0]
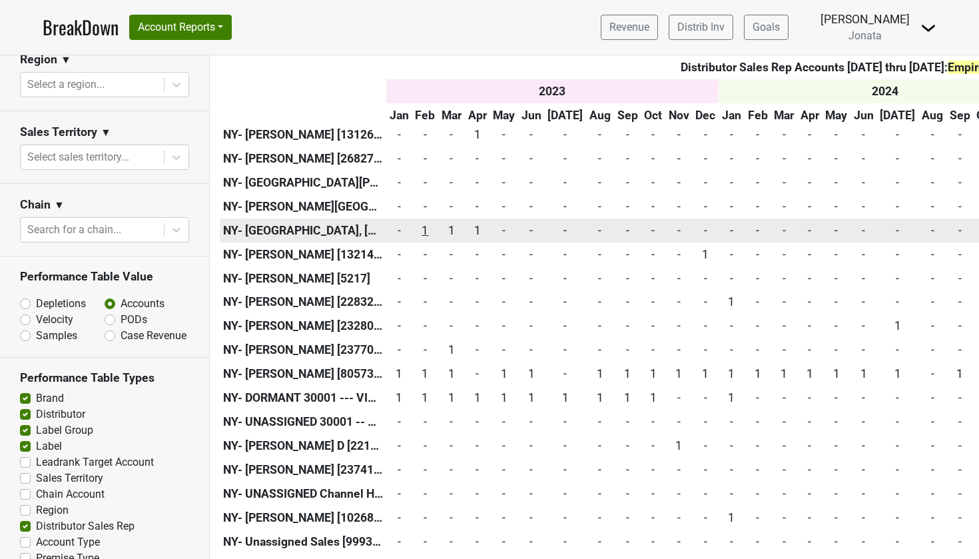
click at [427, 222] on div "1 1" at bounding box center [425, 230] width 20 height 17
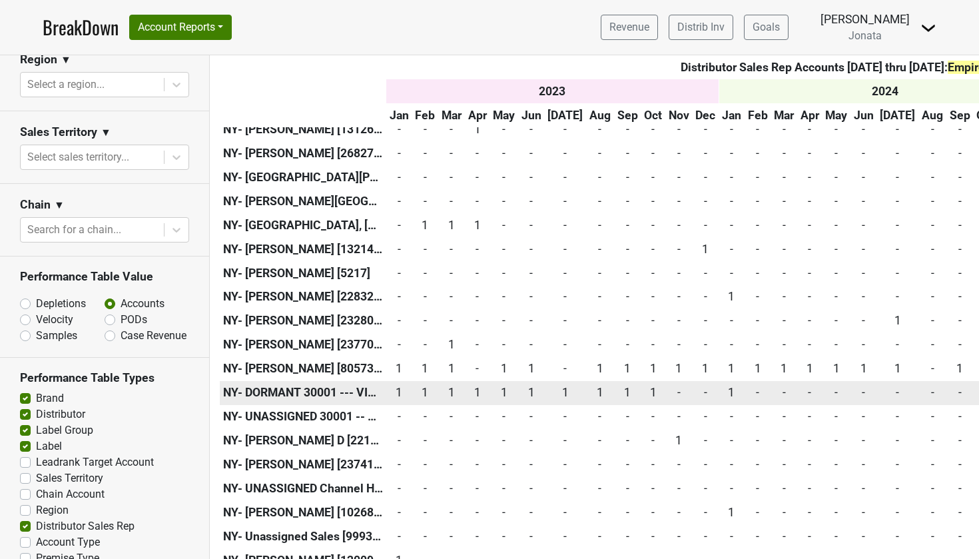
scroll to position [1982, 0]
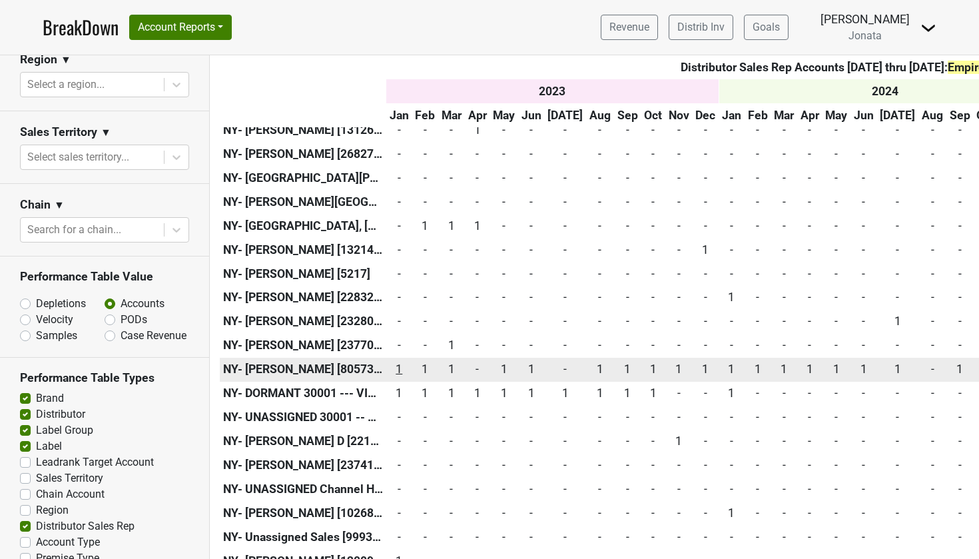
click at [404, 360] on div "1 1" at bounding box center [399, 368] width 19 height 17
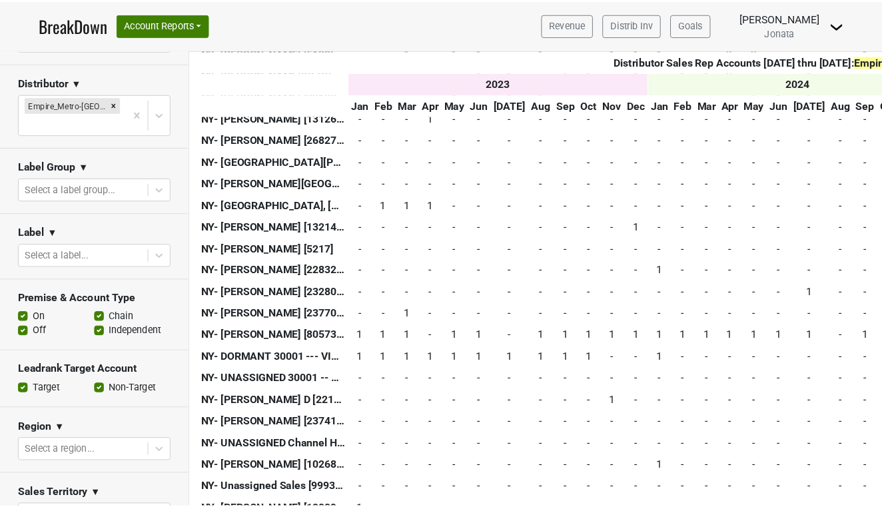
scroll to position [324, 0]
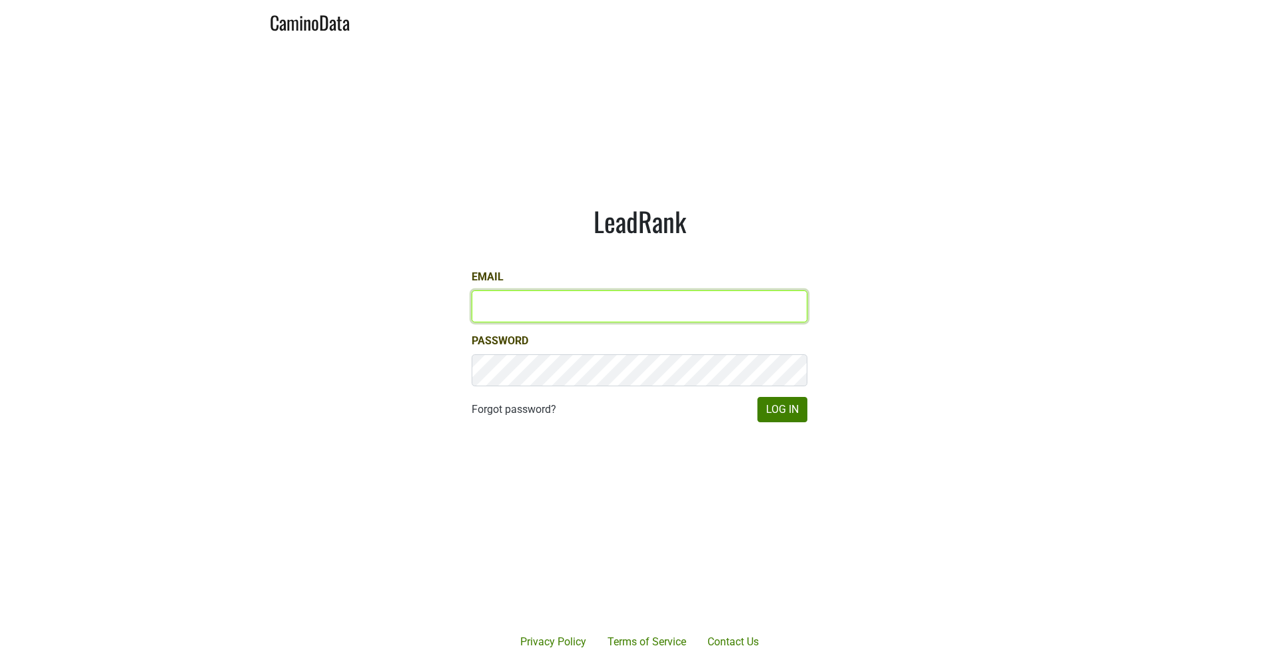
type input "jd@jonata.com"
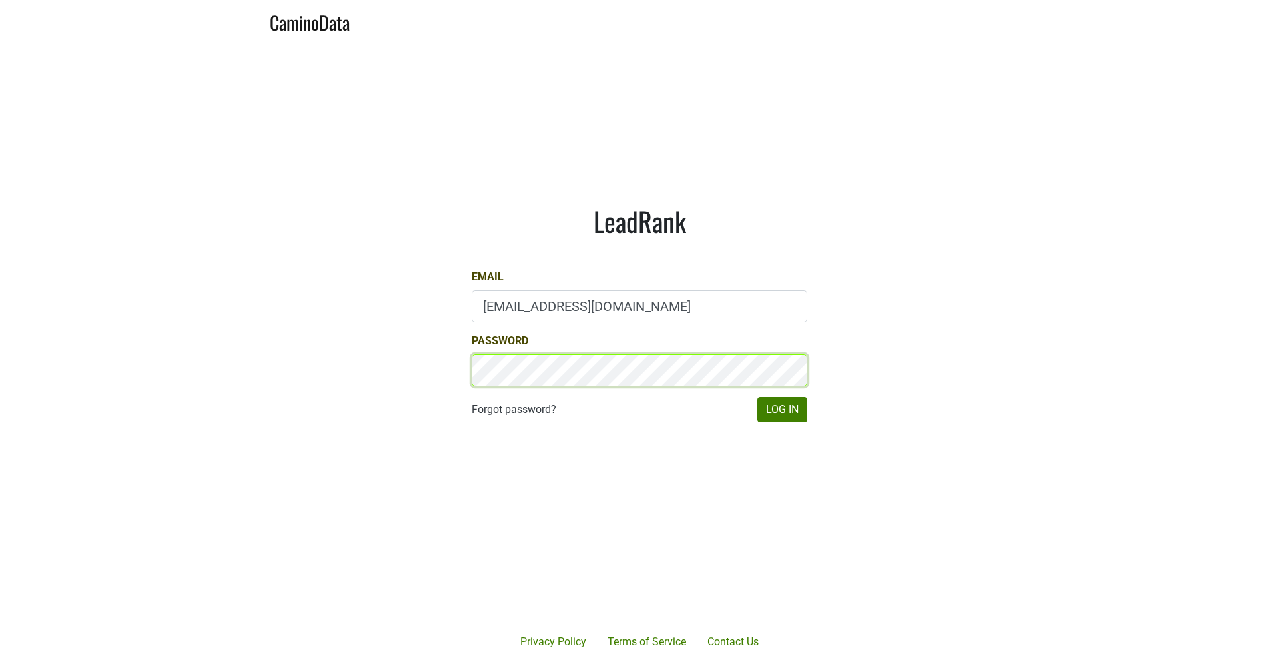
click at [782, 409] on button "Log In" at bounding box center [782, 409] width 50 height 25
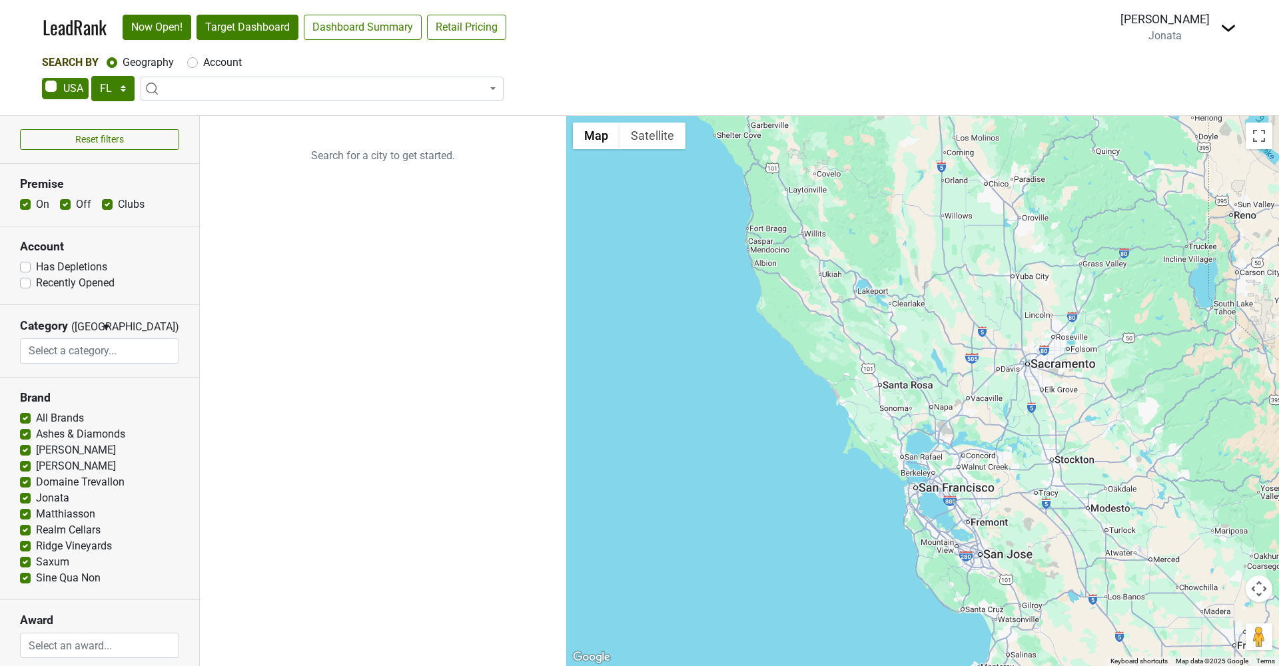
click at [238, 31] on link "Target Dashboard" at bounding box center [247, 27] width 102 height 25
click at [266, 19] on link "Target Dashboard" at bounding box center [247, 27] width 102 height 25
click at [324, 30] on link "Dashboard Summary" at bounding box center [363, 27] width 118 height 25
select select "NY"
click at [245, 25] on link "Target Dashboard" at bounding box center [247, 27] width 102 height 25
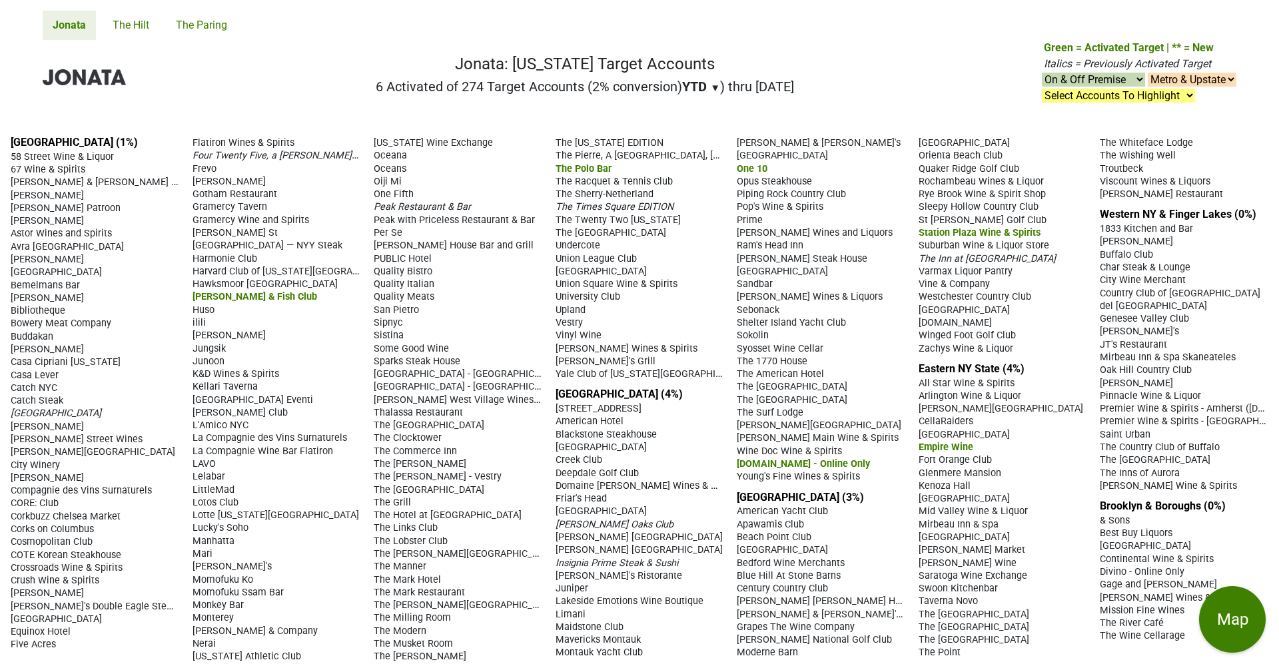
click at [13, 155] on span "58 Street Wine & Liquor" at bounding box center [62, 156] width 103 height 11
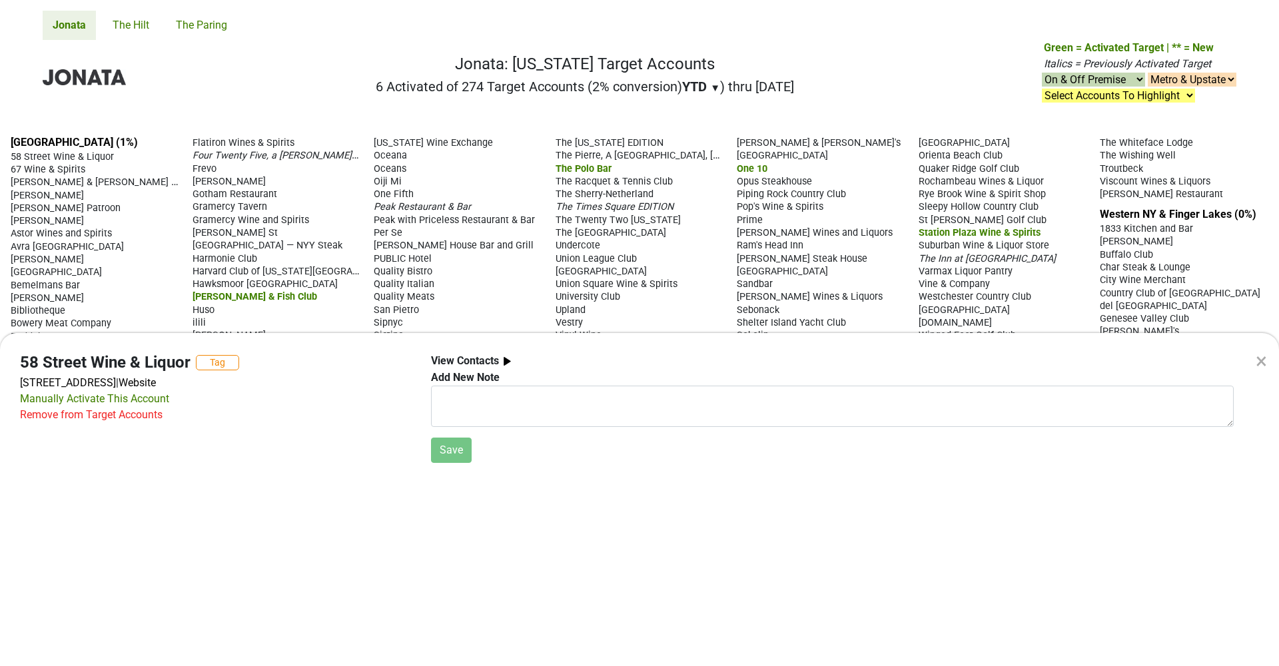
click at [184, 234] on div "× 58 Street Wine & Liquor Tag [STREET_ADDRESS] | Website Manually Activate This…" at bounding box center [639, 333] width 1279 height 666
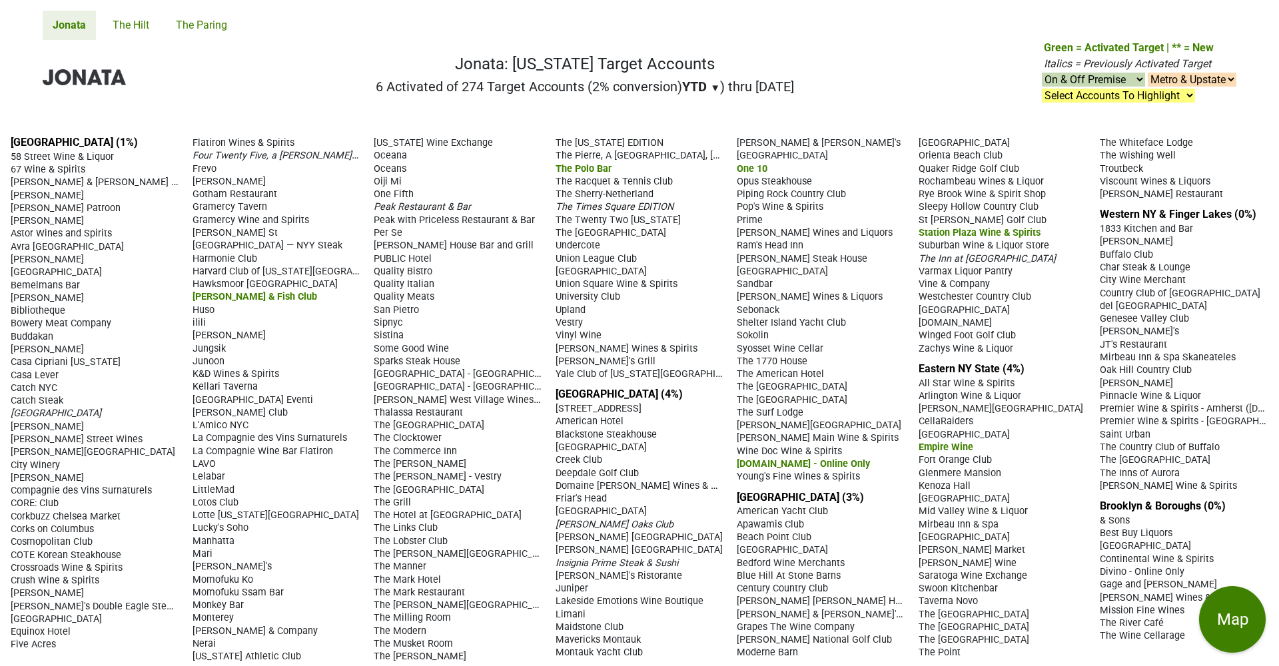
drag, startPoint x: 111, startPoint y: 225, endPoint x: 12, endPoint y: 272, distance: 109.9
click at [12, 272] on section "Manhattan (1%) 58 Street Wine & Liquor 67 Wine & Spirits Acker Merrall & Condit…" at bounding box center [367, 399] width 712 height 527
drag, startPoint x: 13, startPoint y: 156, endPoint x: 639, endPoint y: 382, distance: 666.2
click at [639, 382] on div "Manhattan (1%) 58 Street Wine & Liquor 67 Wine & Spirits Acker Merrall & Condit…" at bounding box center [639, 399] width 1279 height 548
copy div "58 Street Wine & Liquor 67 Wine & Spirits Acker Merrall & Condit Company Ai Fio…"
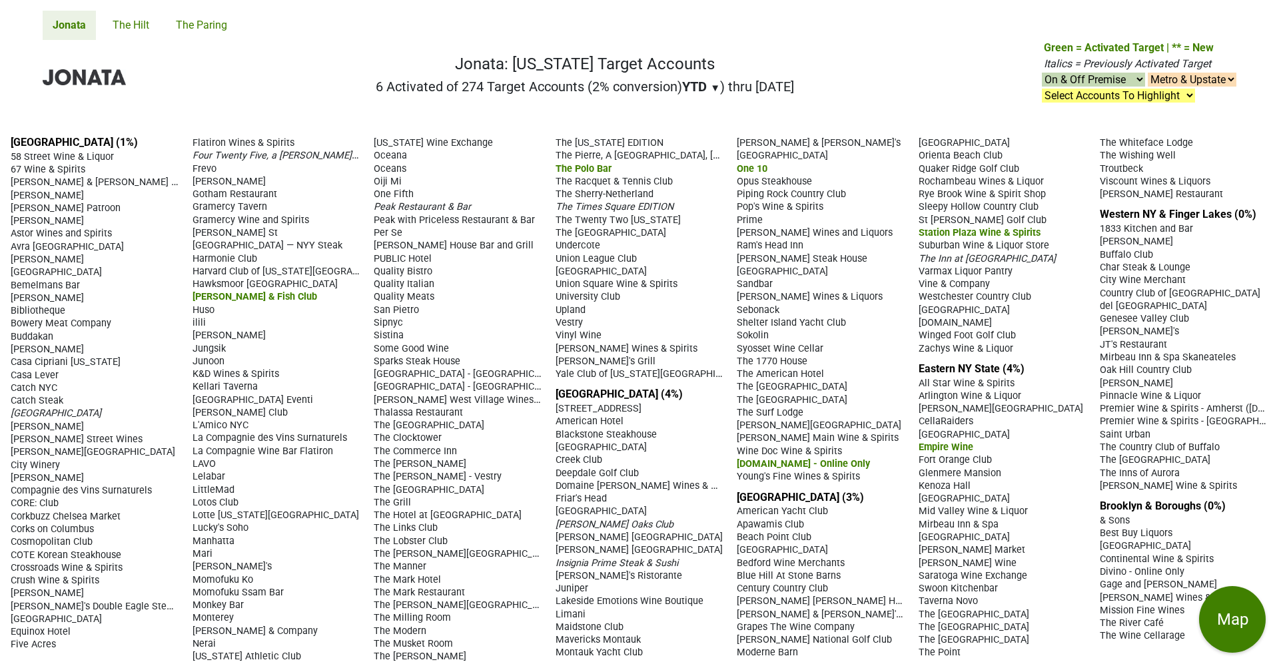
click at [142, 22] on link "The Hilt" at bounding box center [131, 25] width 57 height 29
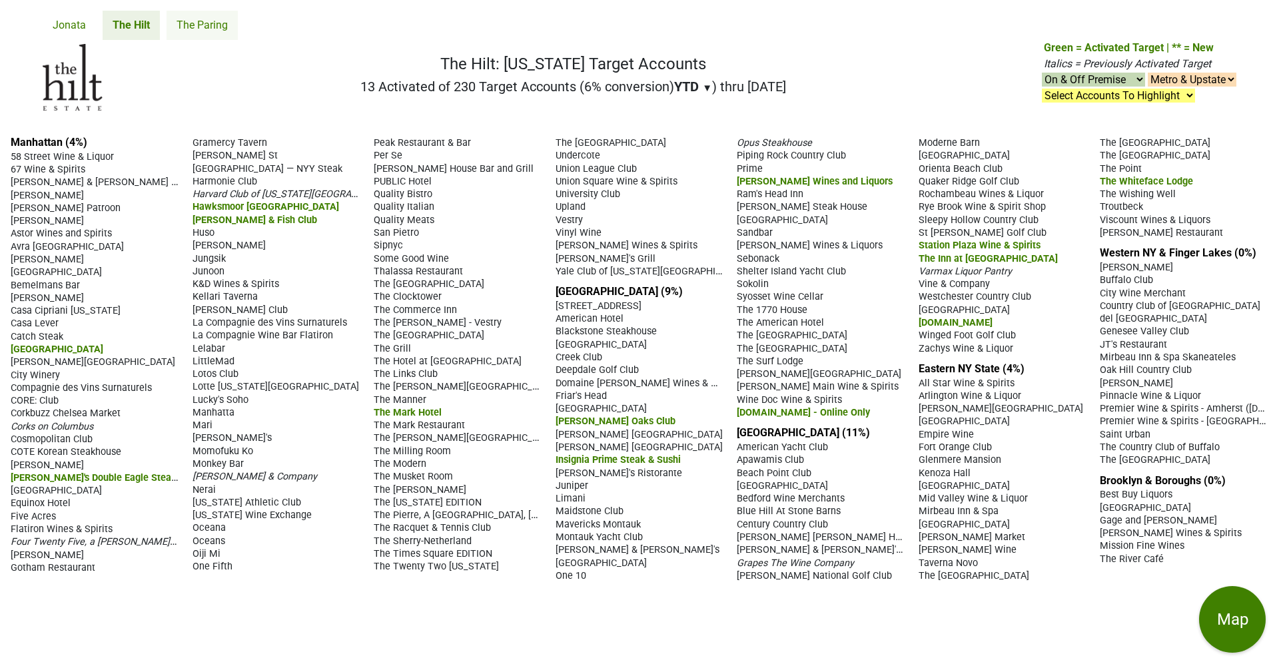
click at [213, 25] on link "The Paring" at bounding box center [201, 25] width 71 height 29
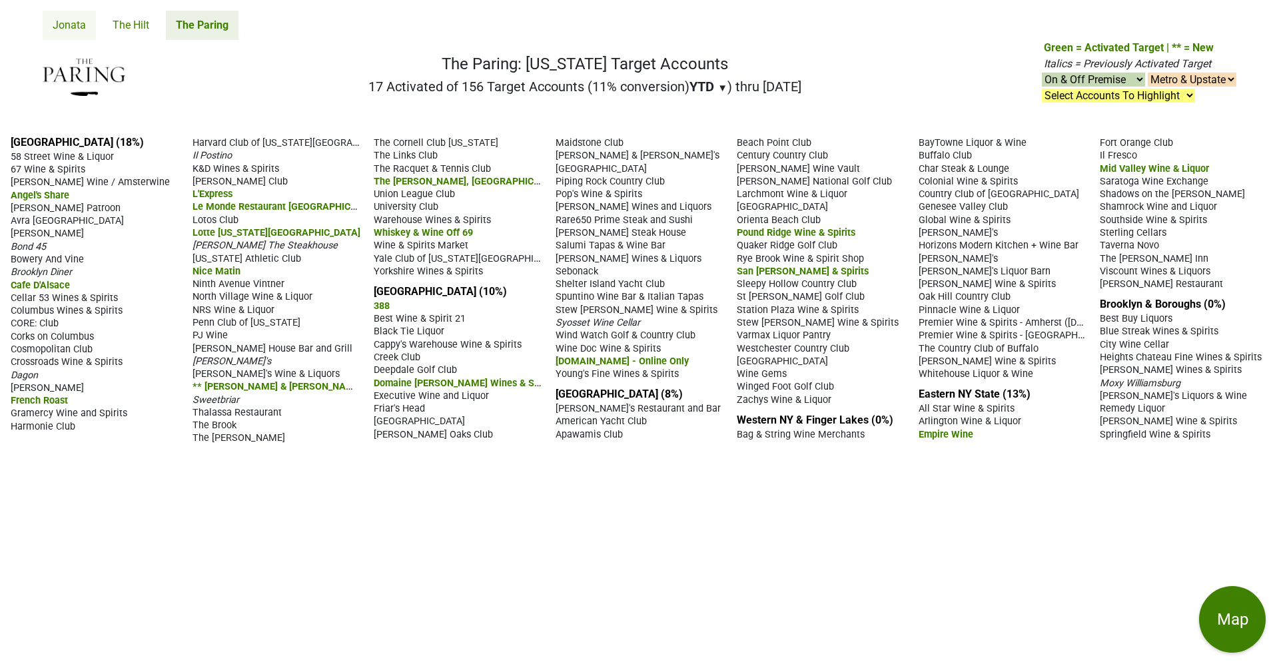
click at [68, 29] on link "Jonata" at bounding box center [69, 25] width 53 height 29
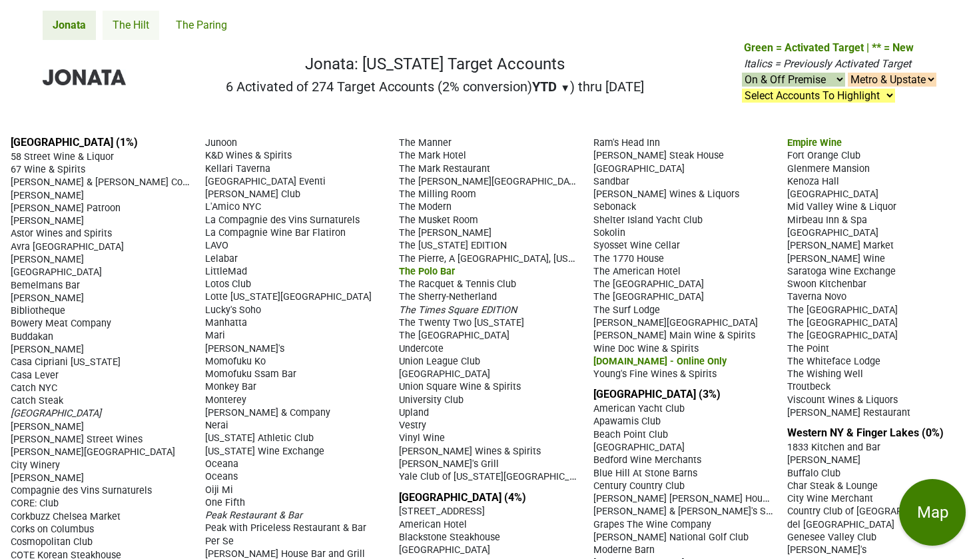
click at [133, 20] on link "The Hilt" at bounding box center [131, 25] width 57 height 29
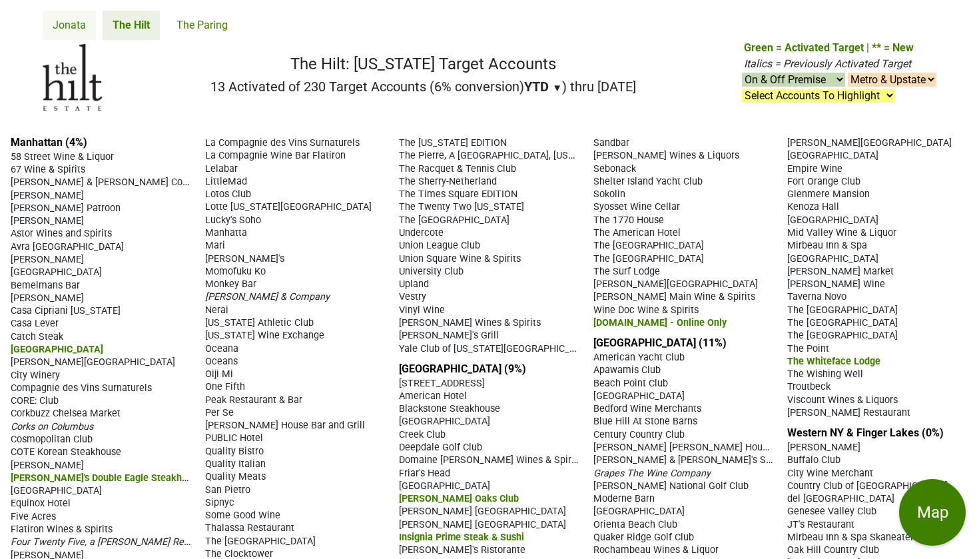
click at [67, 23] on link "Jonata" at bounding box center [69, 25] width 53 height 29
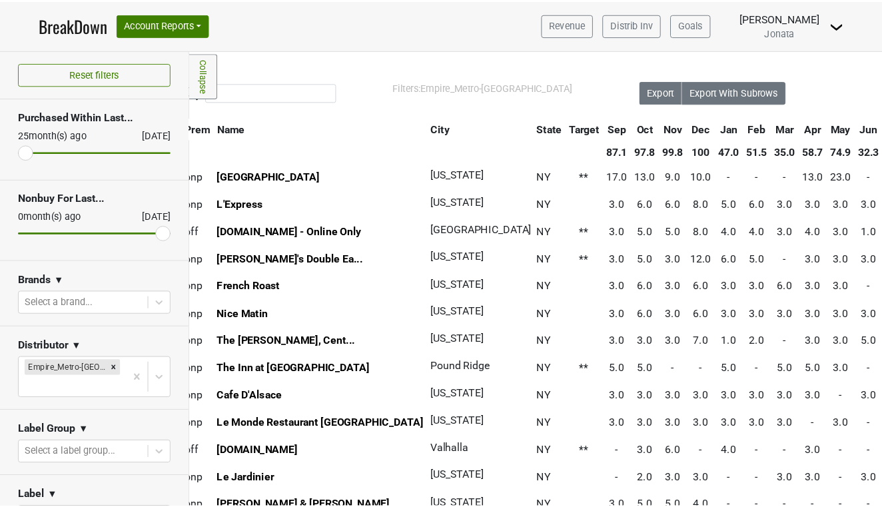
scroll to position [0, 40]
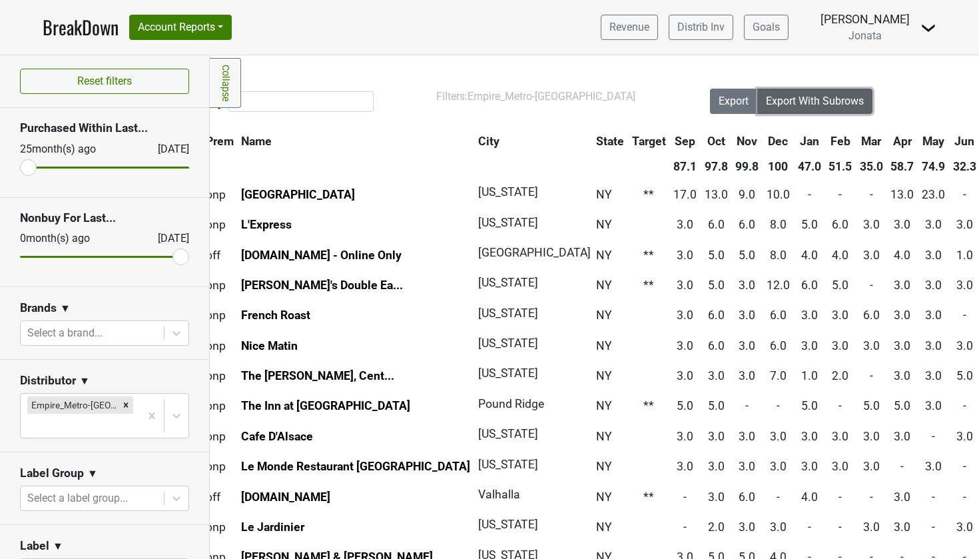
click at [783, 103] on span "Export With Subrows" at bounding box center [815, 101] width 98 height 13
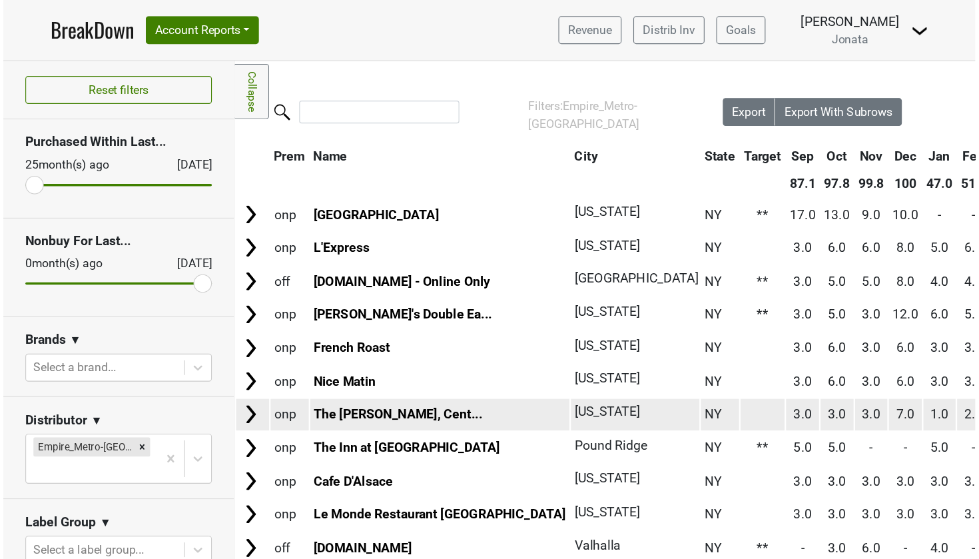
scroll to position [0, 0]
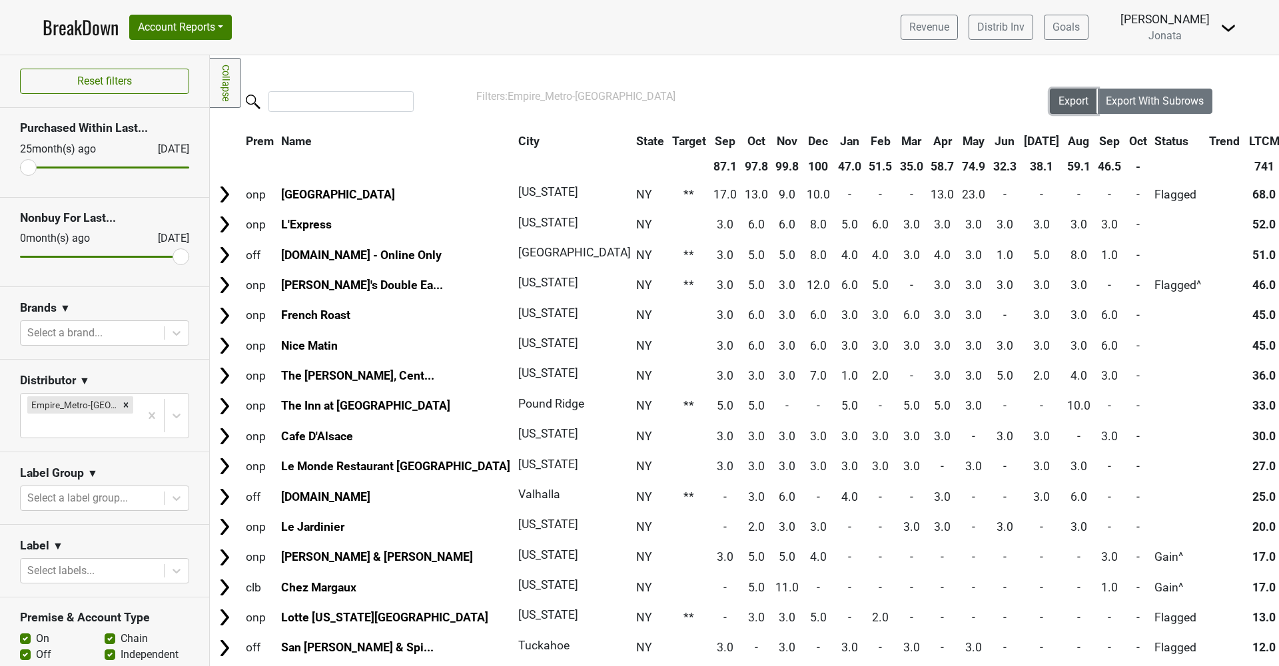
click at [978, 108] on button "Export" at bounding box center [1073, 101] width 48 height 25
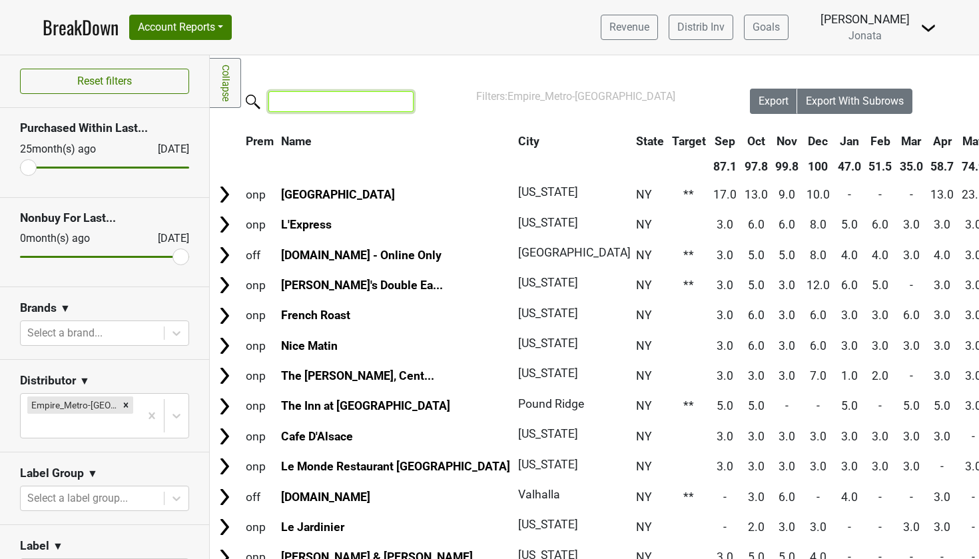
click at [307, 106] on input "search" at bounding box center [340, 101] width 145 height 21
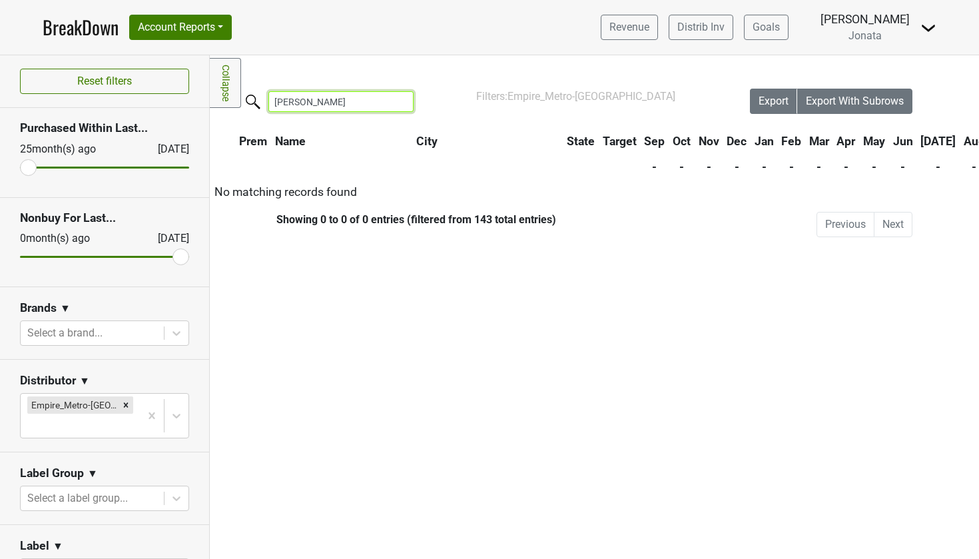
drag, startPoint x: 309, startPoint y: 105, endPoint x: 204, endPoint y: 111, distance: 104.7
click at [204, 111] on div "Reset filters Purchased Within Last... 25 month(s) ago Oct '25 Nonbuy For Last.…" at bounding box center [489, 306] width 979 height 503
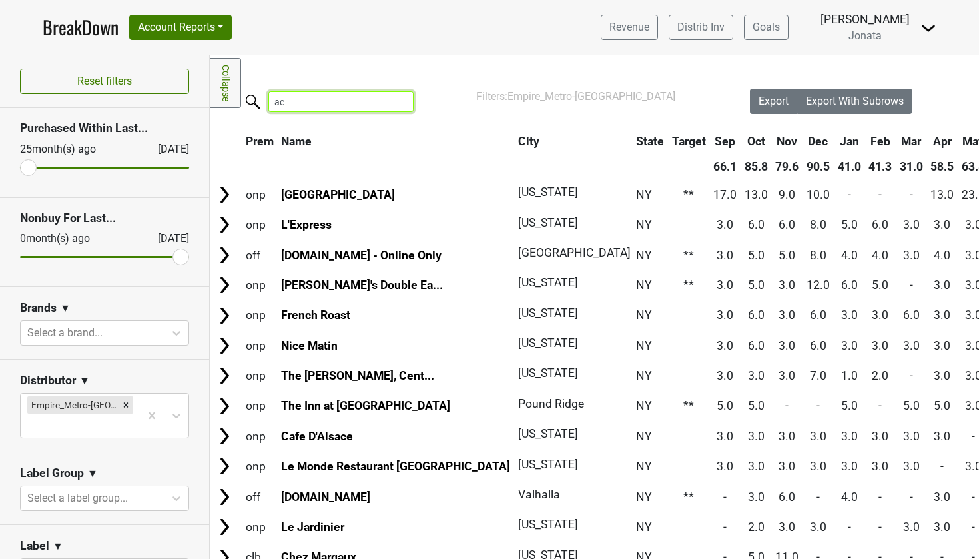
type input "a"
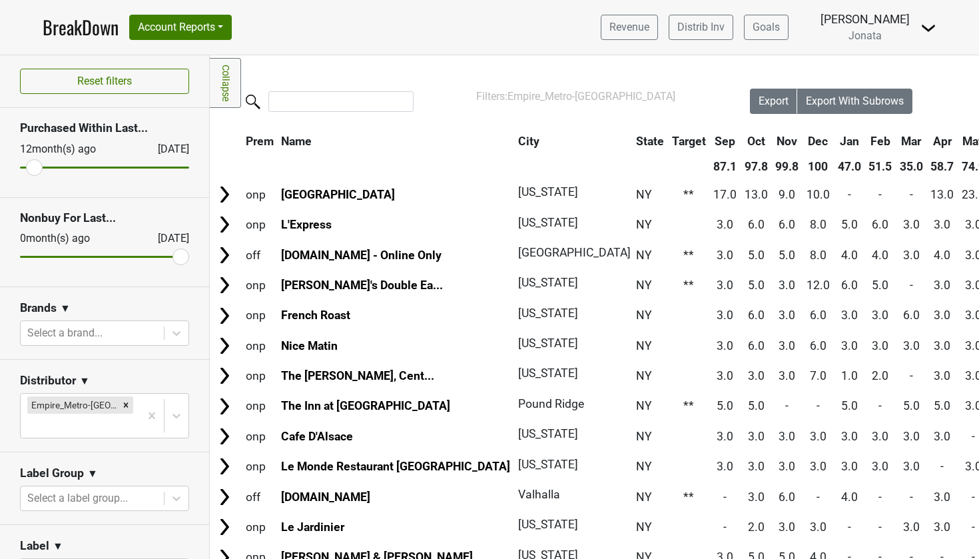
type input "25"
drag, startPoint x: 31, startPoint y: 172, endPoint x: 0, endPoint y: 180, distance: 31.8
click at [0, 180] on section "Purchased Within Last... 25 month(s) ago Oct '25" at bounding box center [104, 152] width 209 height 89
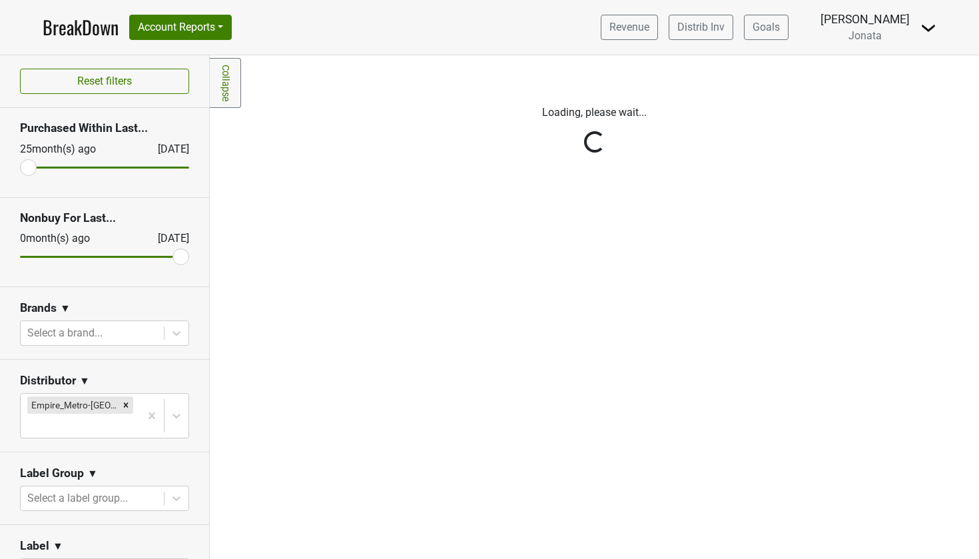
click at [117, 81] on div "Reset filters Purchased Within Last... 25 month(s) ago Oct '25 Nonbuy For Last.…" at bounding box center [105, 306] width 210 height 503
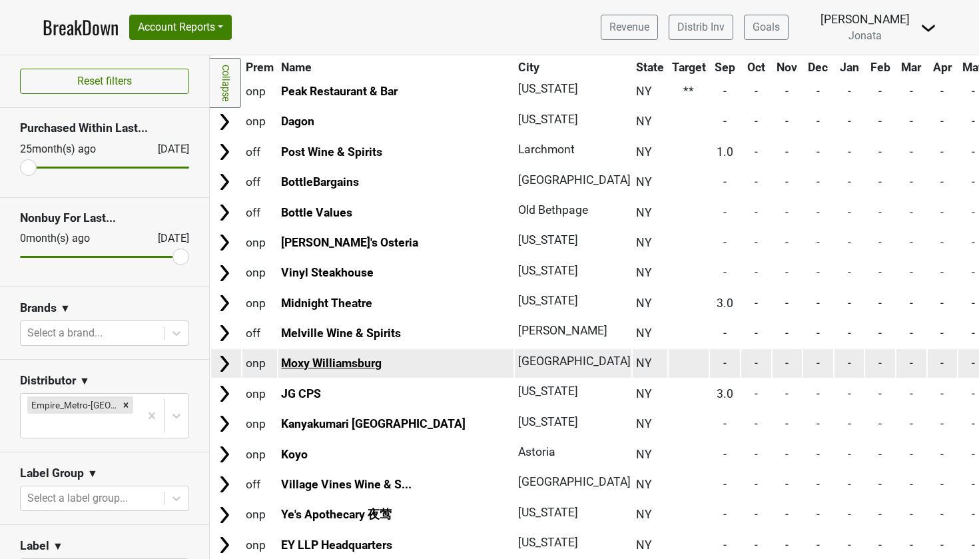
scroll to position [3909, 0]
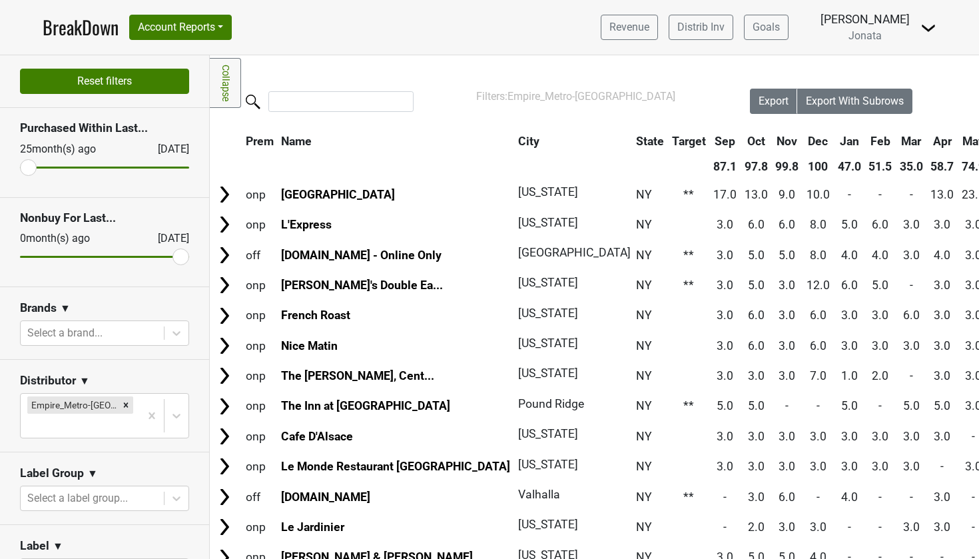
scroll to position [0, 0]
click at [115, 83] on button "Reset filters" at bounding box center [104, 81] width 169 height 25
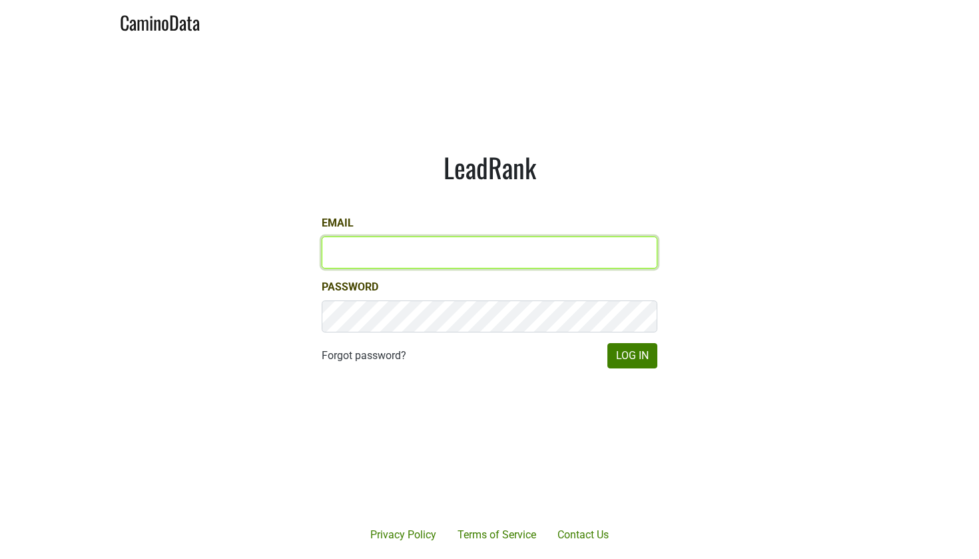
type input "[EMAIL_ADDRESS][DOMAIN_NAME]"
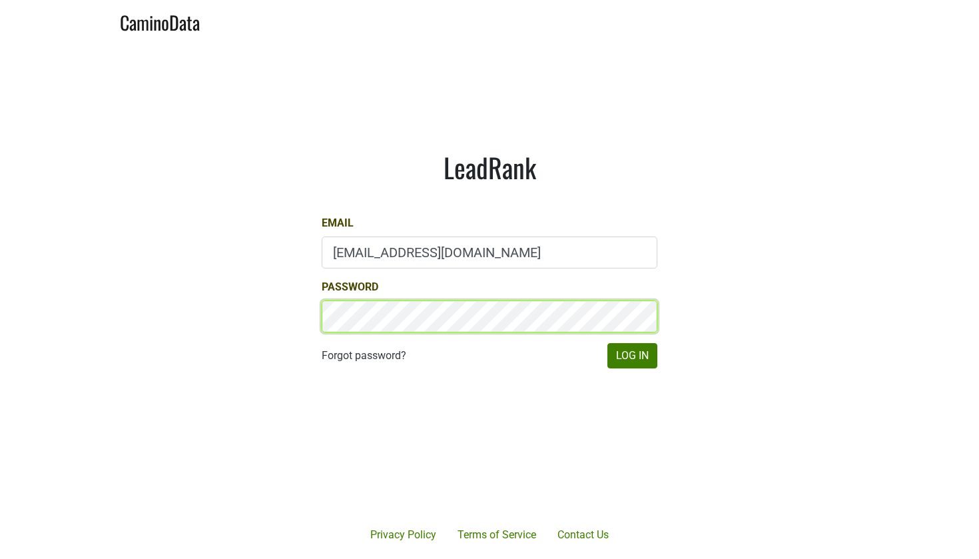
click at [632, 356] on button "Log In" at bounding box center [632, 355] width 50 height 25
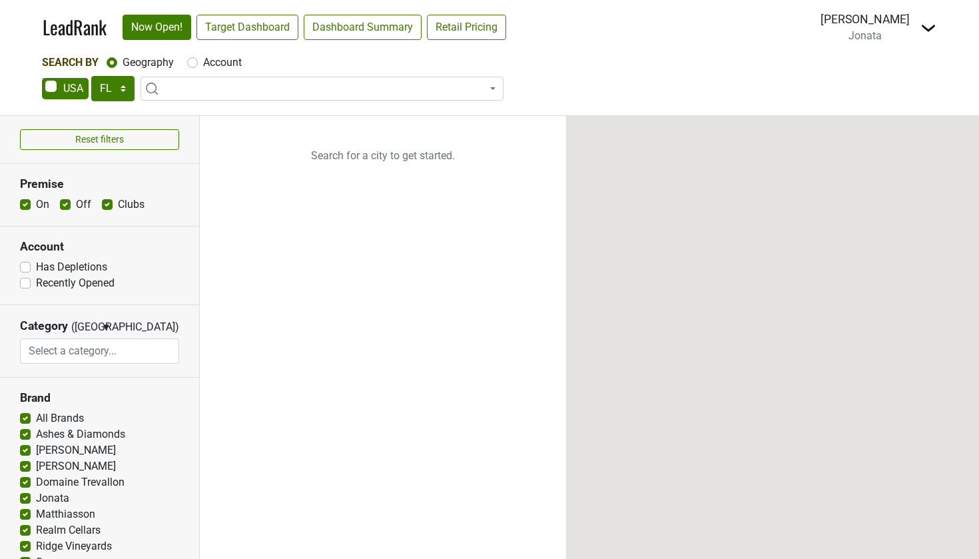
select select "FL"
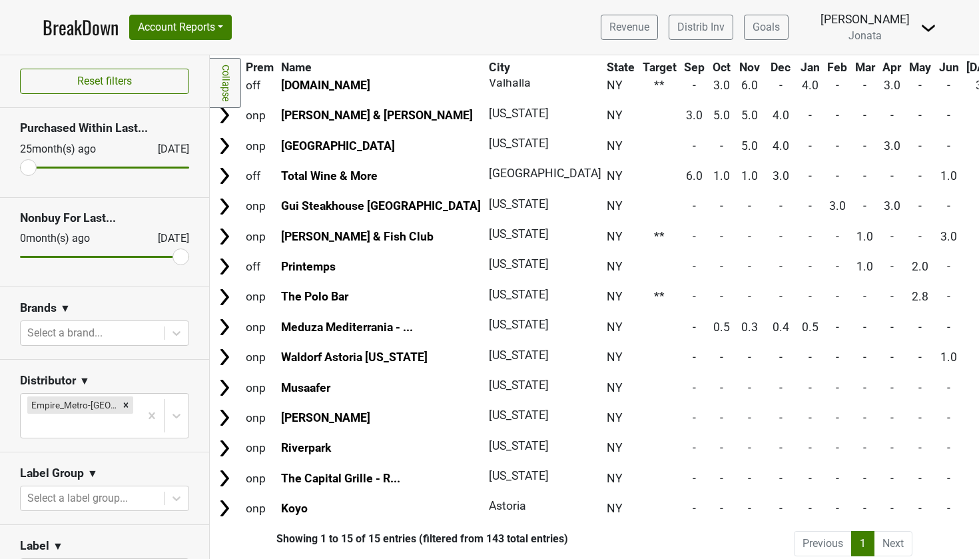
scroll to position [109, 0]
click at [891, 534] on li "Next" at bounding box center [893, 543] width 38 height 25
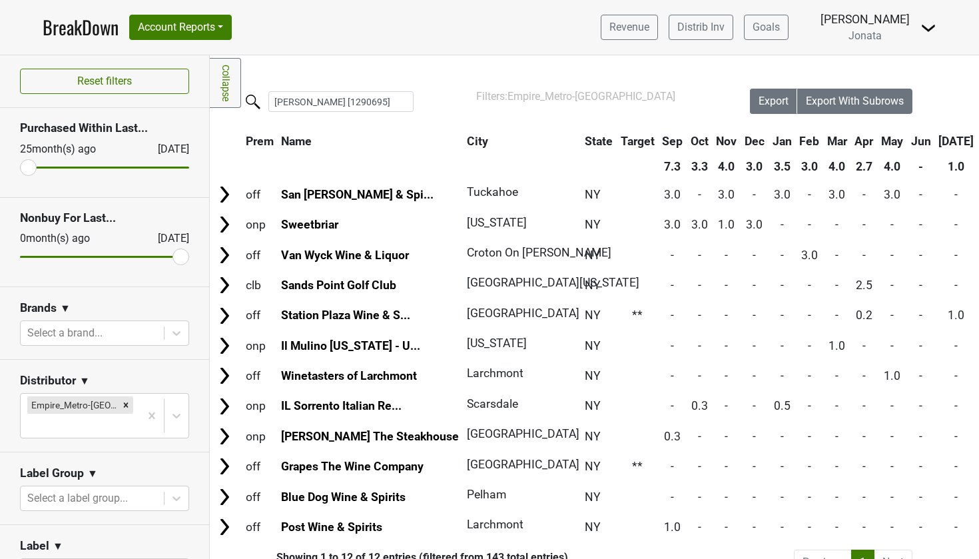
scroll to position [18, 0]
